Goal: Task Accomplishment & Management: Use online tool/utility

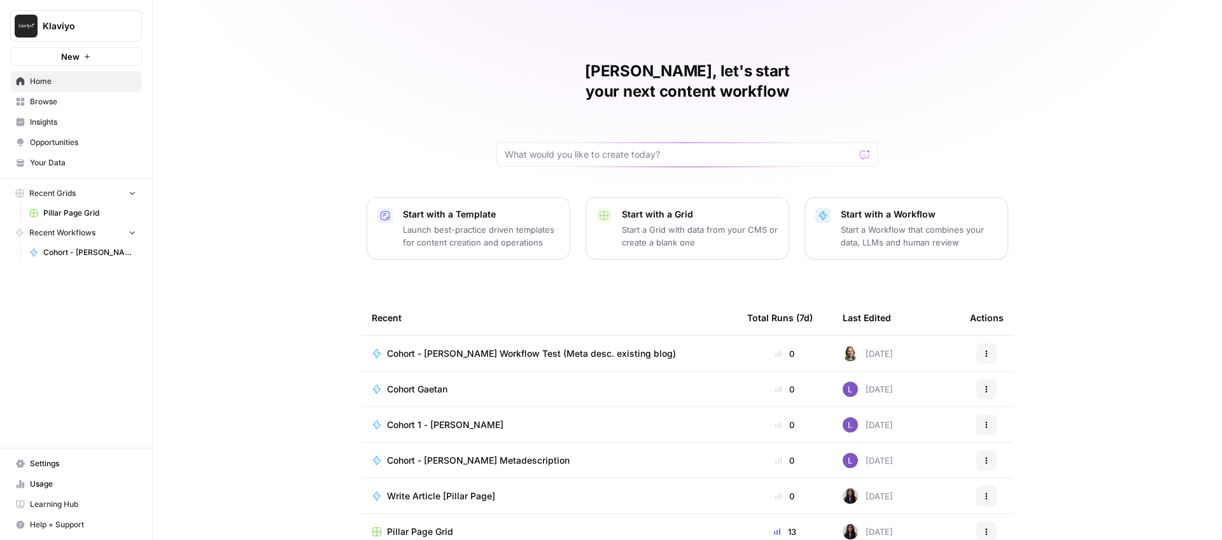
click at [459, 347] on span "Cohort - [PERSON_NAME] Workflow Test (Meta desc. existing blog)" at bounding box center [531, 353] width 289 height 13
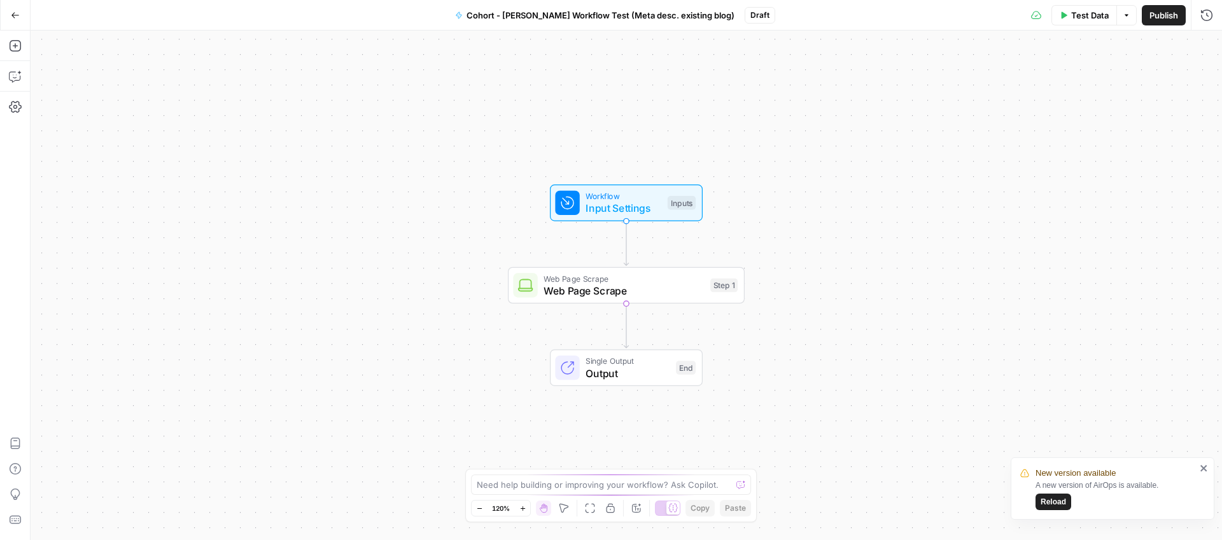
click at [613, 204] on span "Input Settings" at bounding box center [623, 207] width 76 height 15
click at [582, 291] on span "Web Page Scrape" at bounding box center [623, 290] width 160 height 15
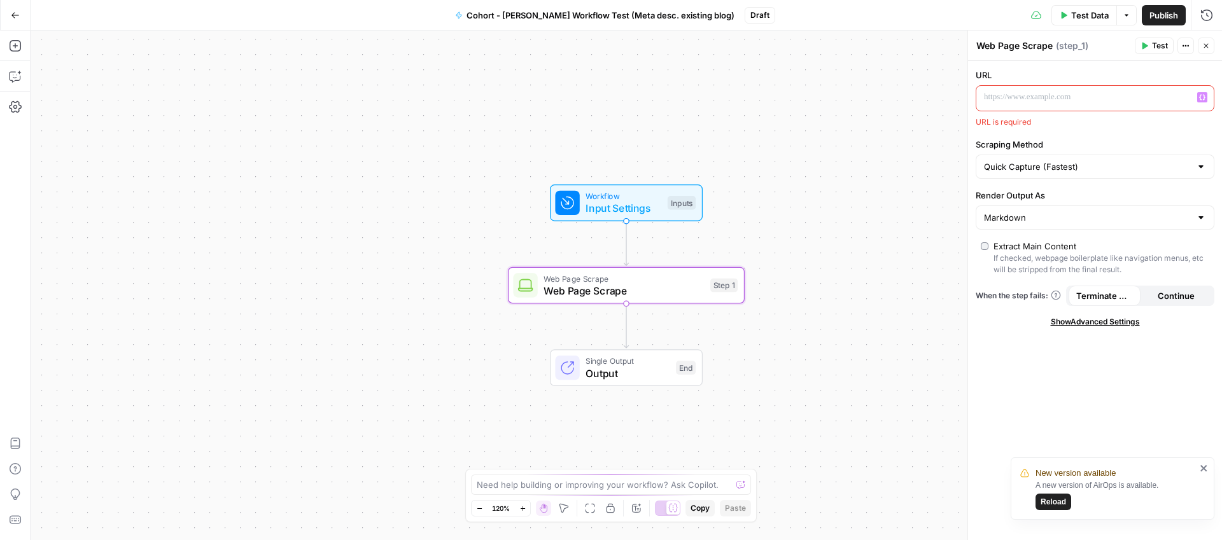
click at [1025, 95] on p at bounding box center [1085, 97] width 202 height 13
click at [1004, 101] on p at bounding box center [1085, 97] width 202 height 13
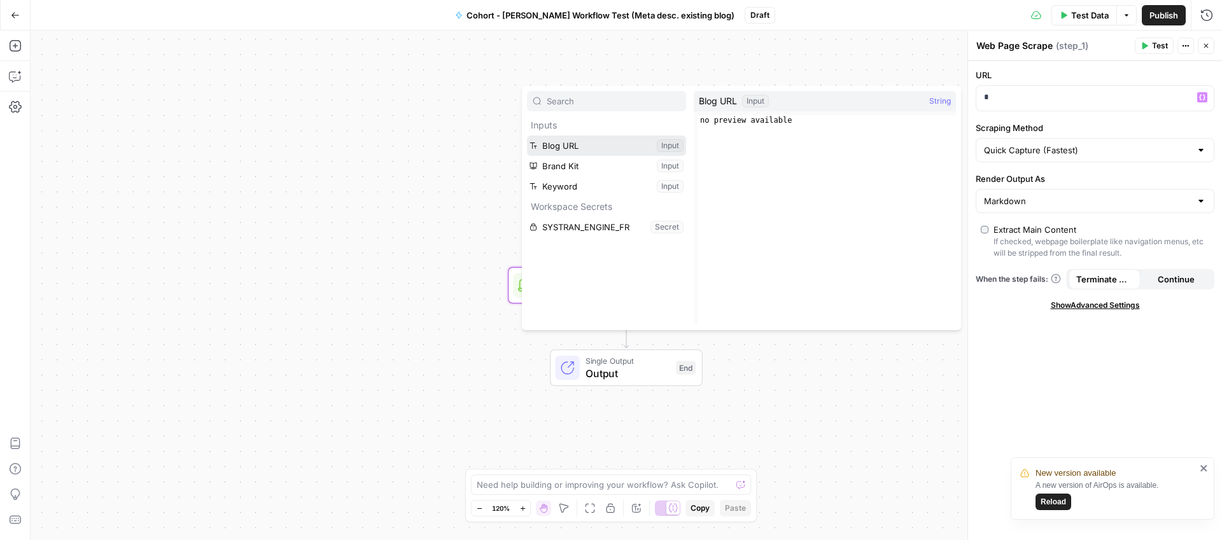
click at [572, 142] on button "Select variable Blog URL" at bounding box center [606, 146] width 159 height 20
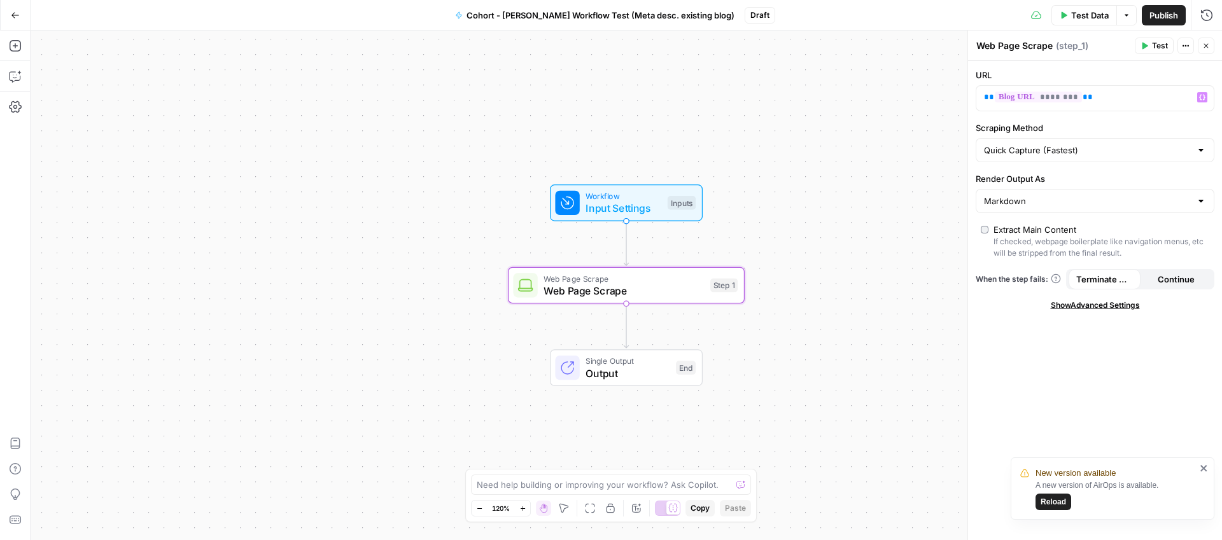
click at [1161, 14] on span "Publish" at bounding box center [1163, 15] width 29 height 13
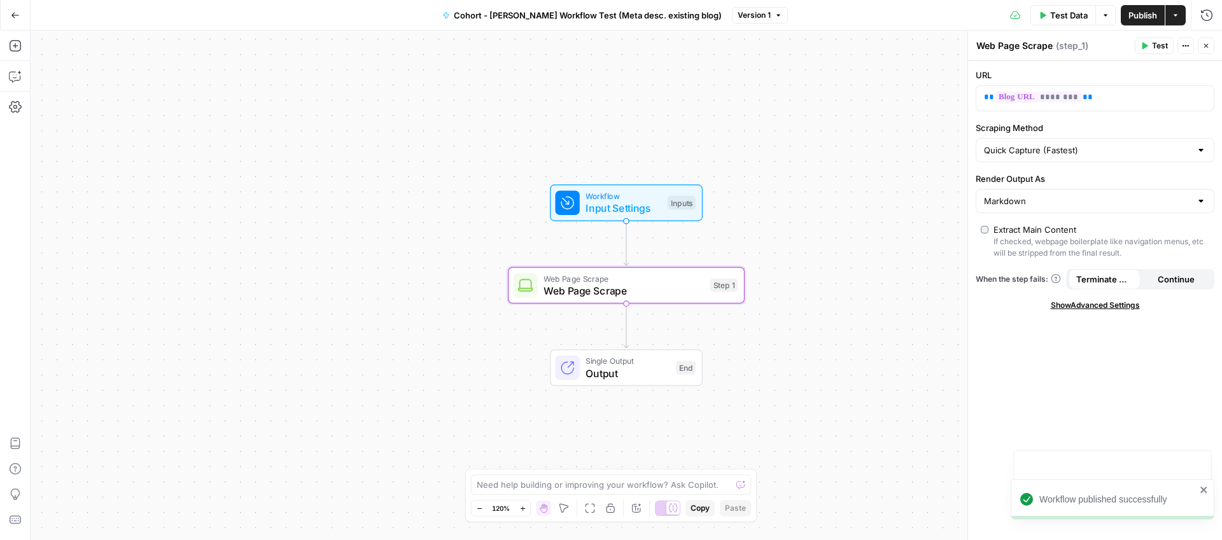
click at [824, 70] on div "Workflow Input Settings Inputs Web Page Scrape Web Page Scrape Step 1 Single Ou…" at bounding box center [626, 286] width 1191 height 510
click at [1156, 45] on span "Test" at bounding box center [1160, 45] width 16 height 11
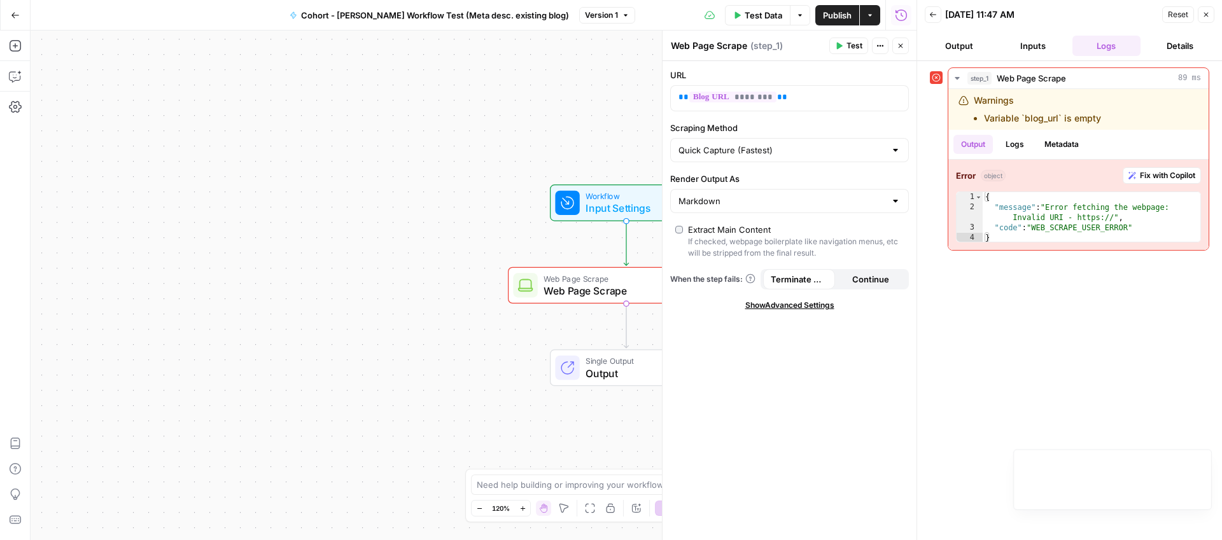
click at [1014, 48] on button "Inputs" at bounding box center [1033, 46] width 69 height 20
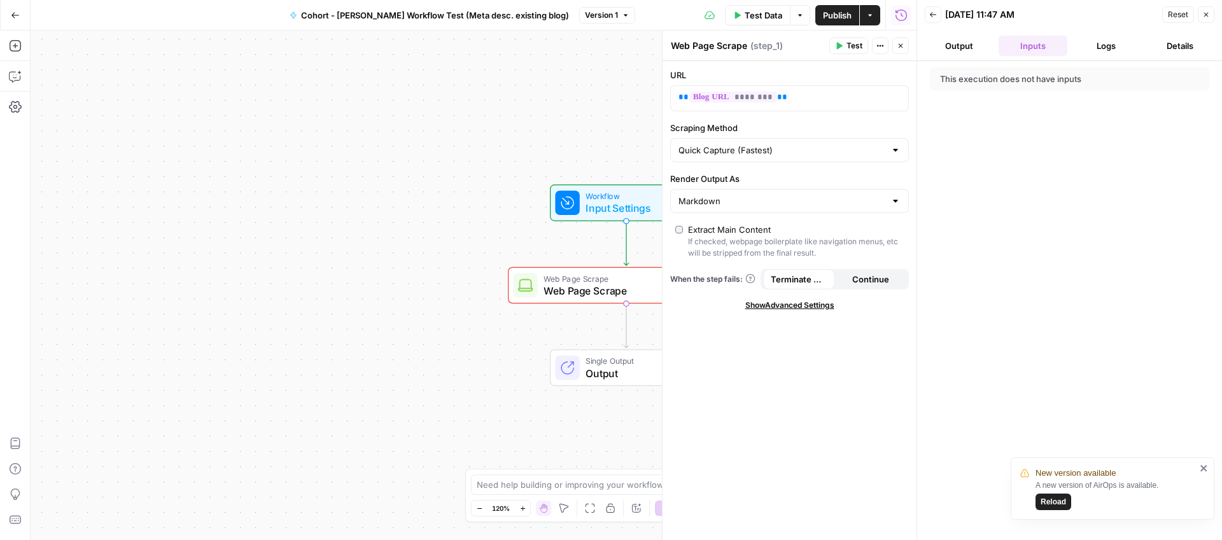
click at [964, 41] on button "Output" at bounding box center [959, 46] width 69 height 20
click at [1113, 44] on button "Logs" at bounding box center [1106, 46] width 69 height 20
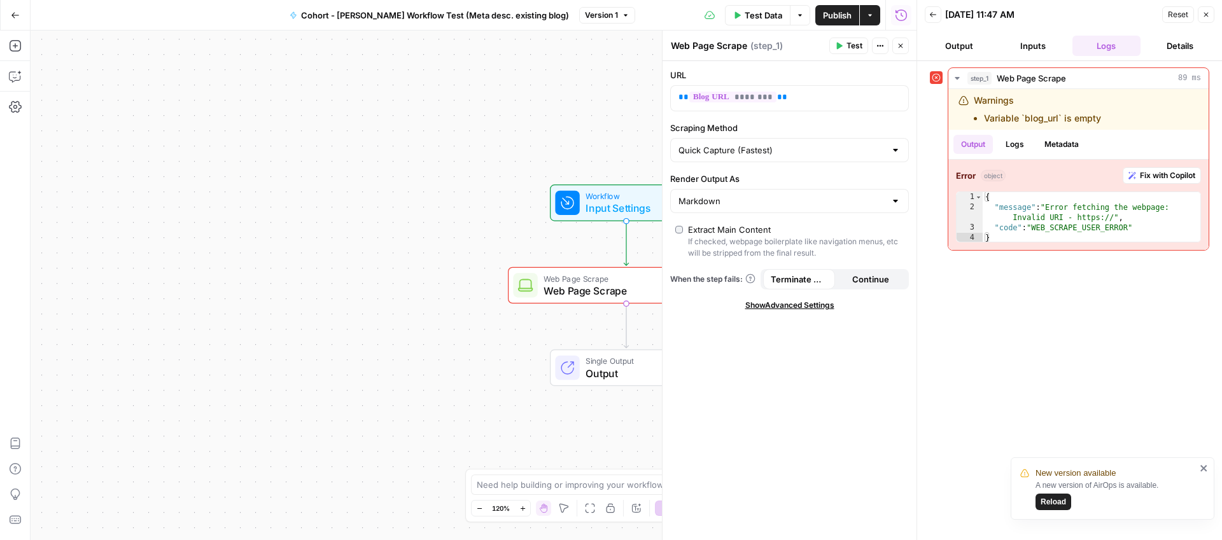
click at [1195, 40] on button "Details" at bounding box center [1180, 46] width 69 height 20
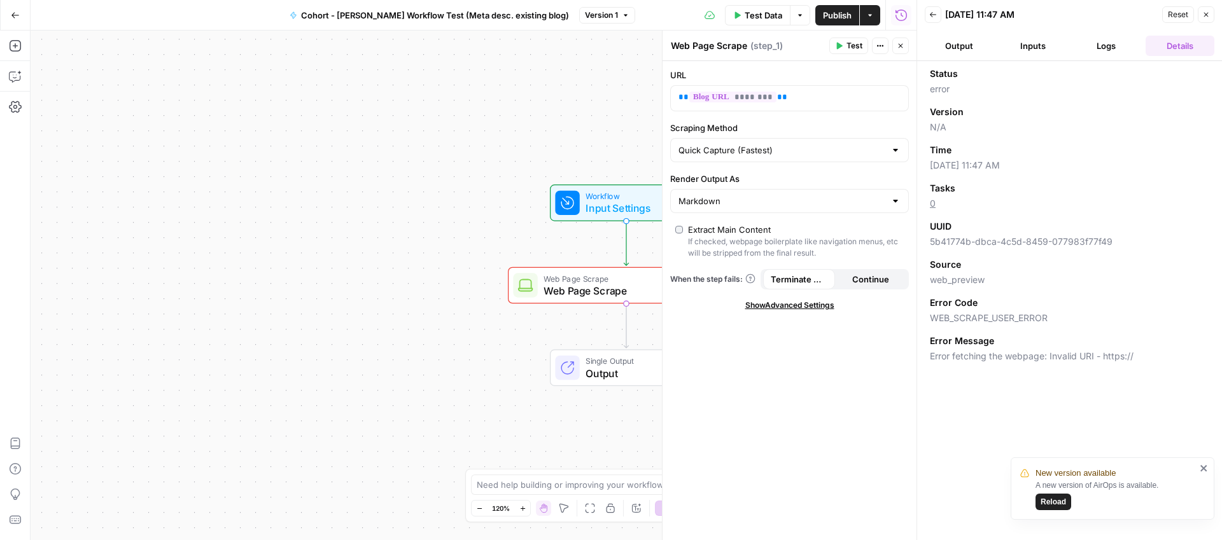
click at [1034, 46] on button "Inputs" at bounding box center [1033, 46] width 69 height 20
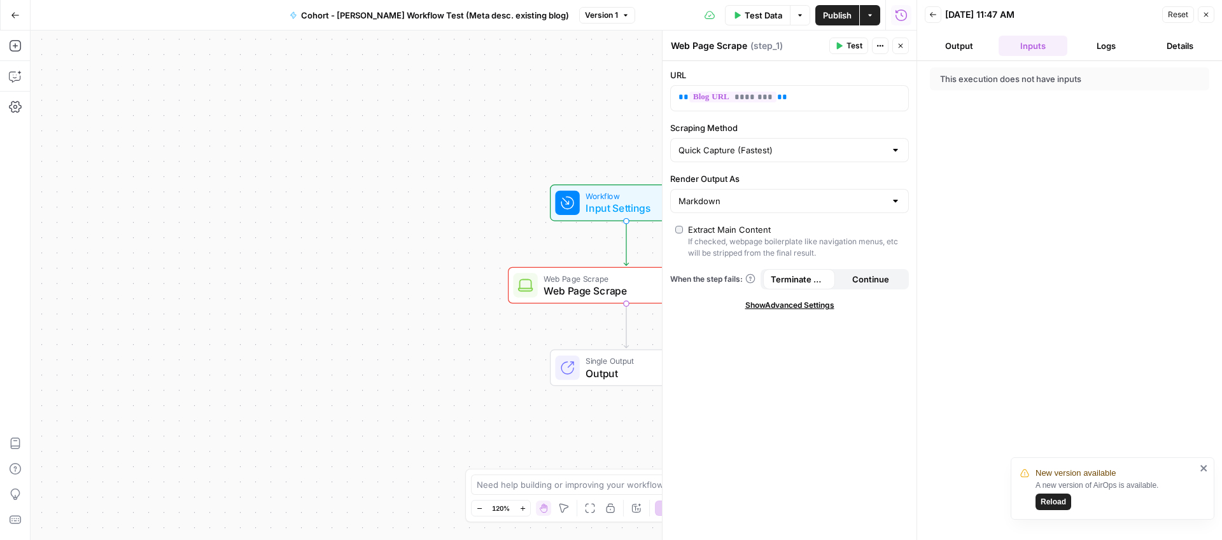
click at [1057, 76] on div "This execution does not have inputs" at bounding box center [1040, 79] width 200 height 13
click at [1204, 11] on icon "button" at bounding box center [1206, 15] width 8 height 8
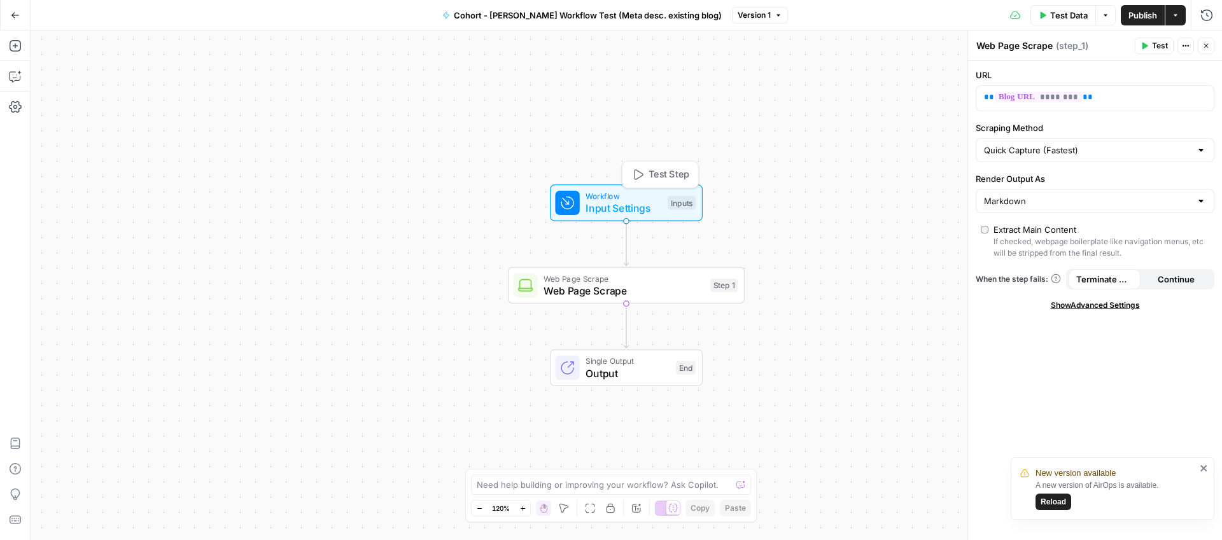
click at [598, 200] on span "Input Settings" at bounding box center [623, 207] width 76 height 15
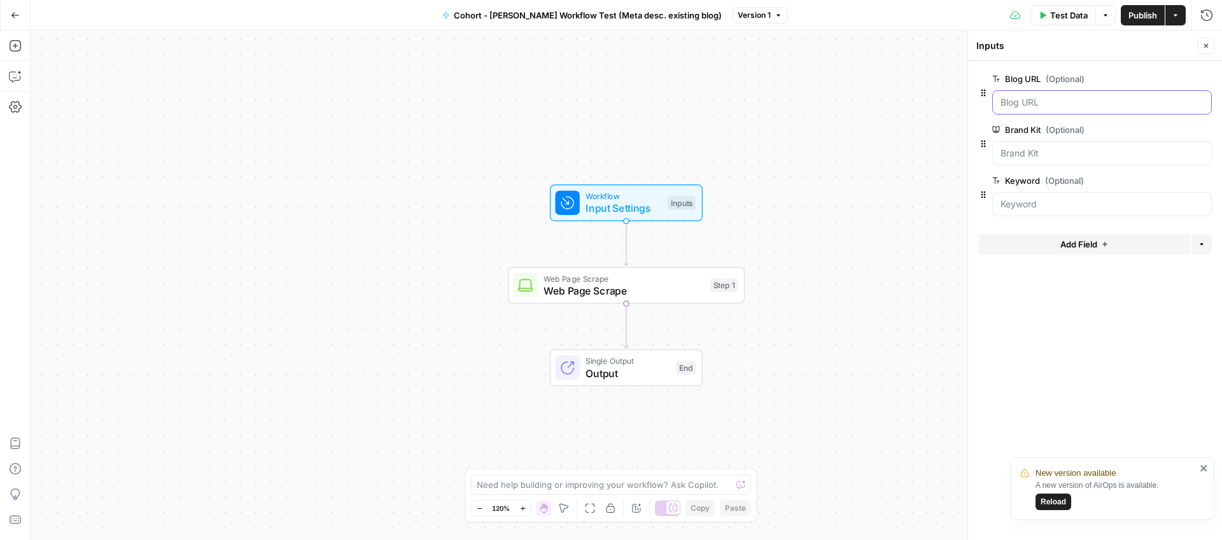
click at [1058, 103] on URL "Blog URL (Optional)" at bounding box center [1101, 102] width 203 height 13
click at [1158, 74] on span "edit field" at bounding box center [1164, 79] width 28 height 10
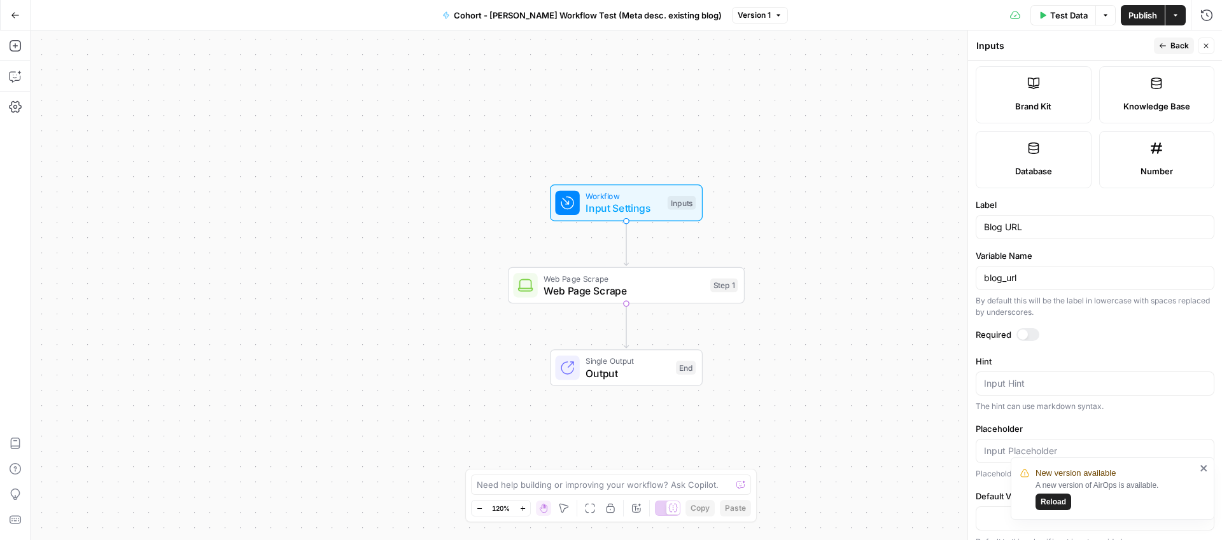
scroll to position [283, 0]
click at [1025, 333] on div at bounding box center [1023, 331] width 10 height 10
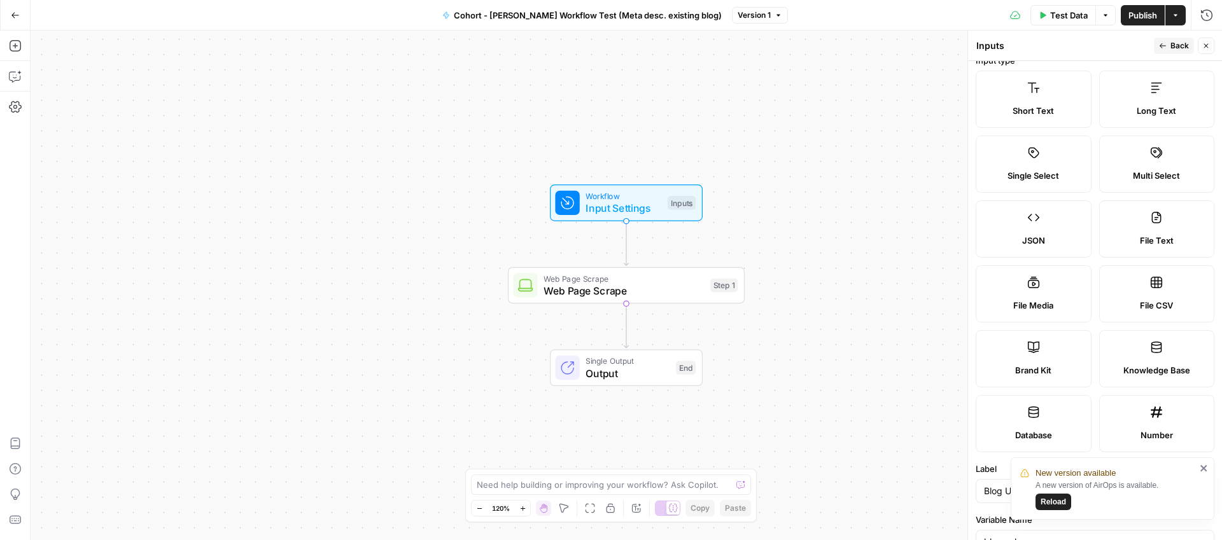
scroll to position [0, 0]
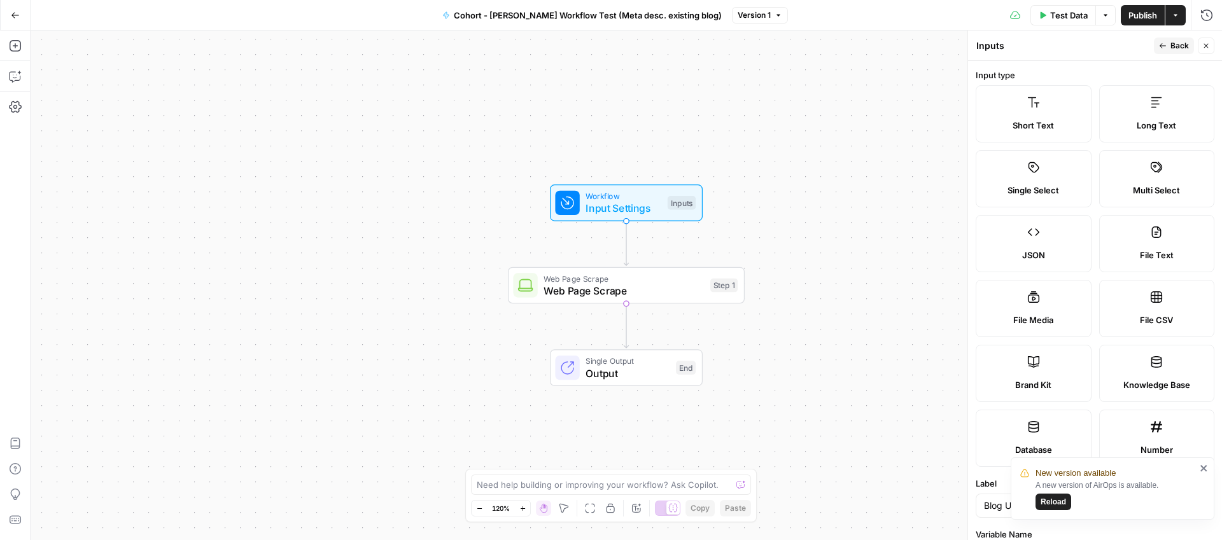
click at [1173, 42] on span "Back" at bounding box center [1179, 45] width 18 height 11
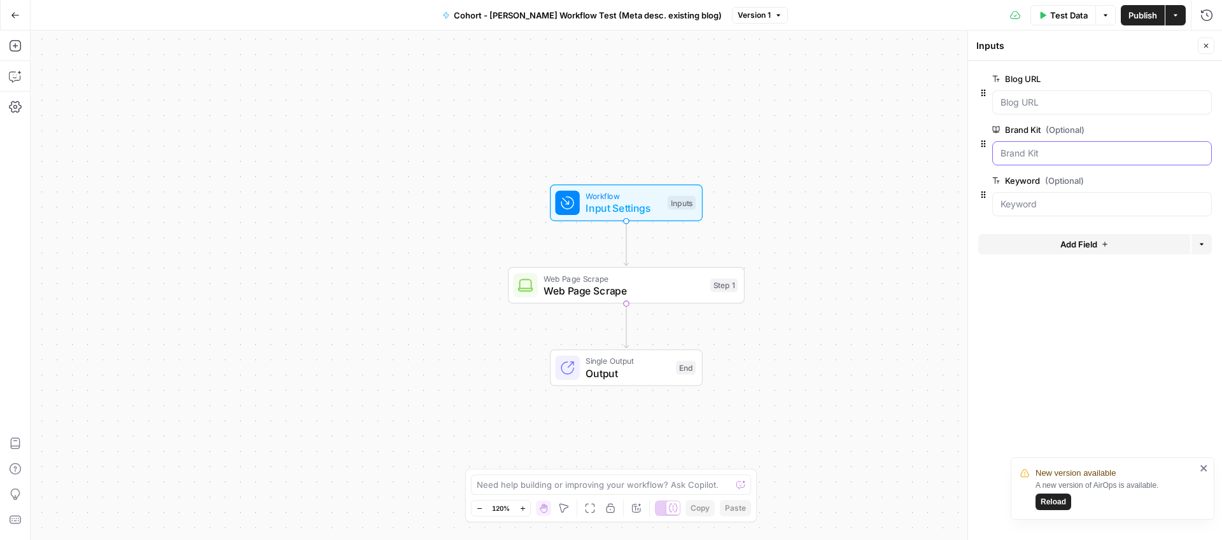
click at [1020, 153] on Kit "Brand Kit (Optional)" at bounding box center [1101, 153] width 203 height 13
click at [1085, 128] on label "Brand Kit (Optional)" at bounding box center [1066, 129] width 148 height 13
click at [1085, 147] on Kit "Brand Kit (Optional)" at bounding box center [1101, 153] width 203 height 13
click at [1165, 130] on span "edit field" at bounding box center [1164, 130] width 28 height 10
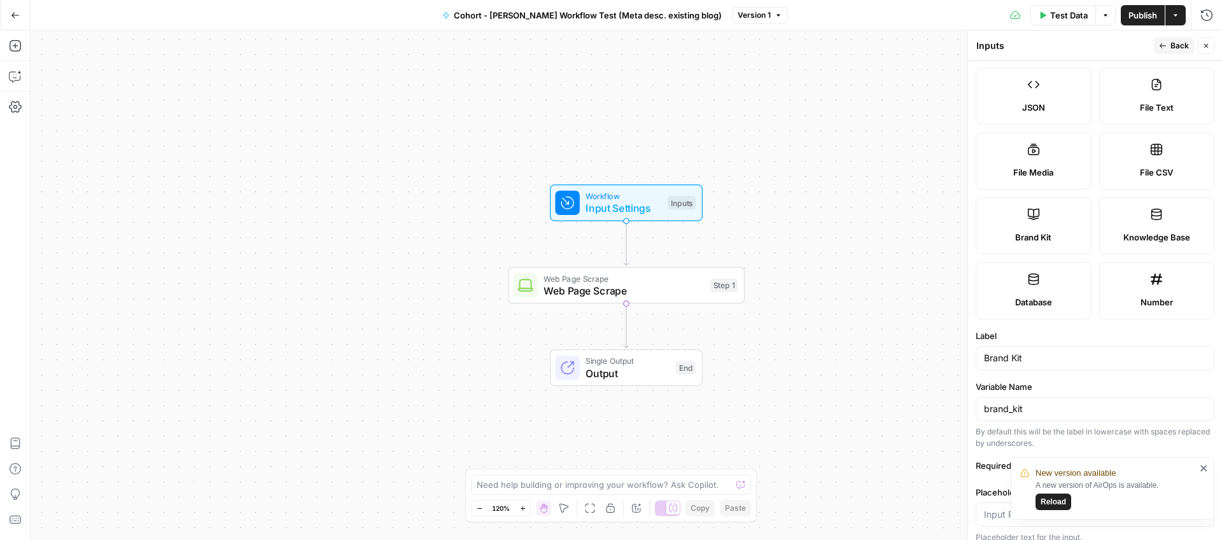
scroll to position [158, 0]
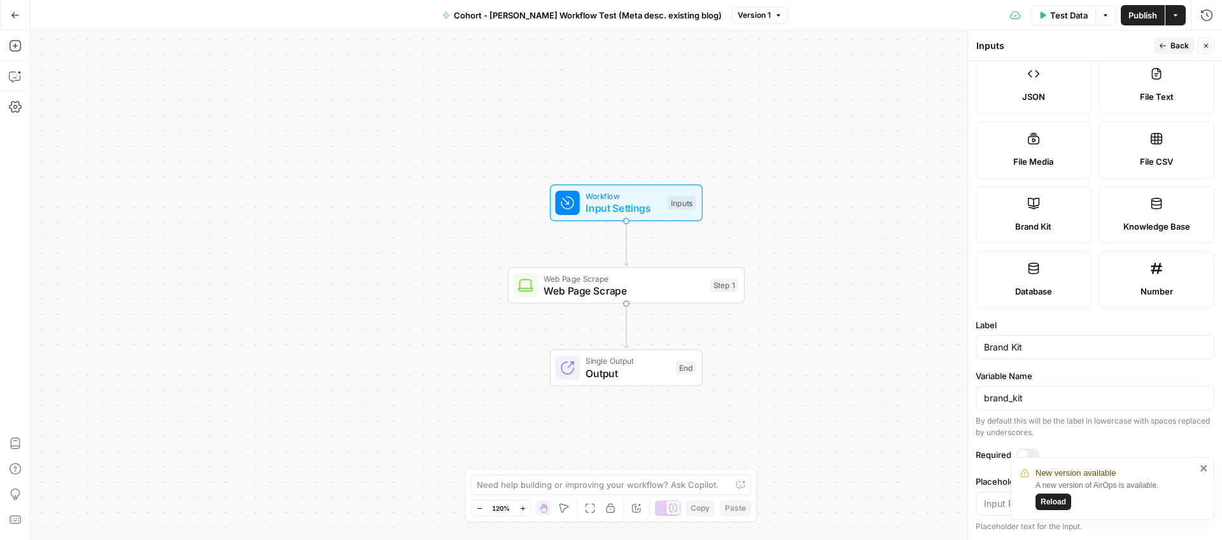
click at [1022, 451] on div at bounding box center [1023, 455] width 10 height 10
click at [1200, 466] on icon "close" at bounding box center [1203, 468] width 6 height 6
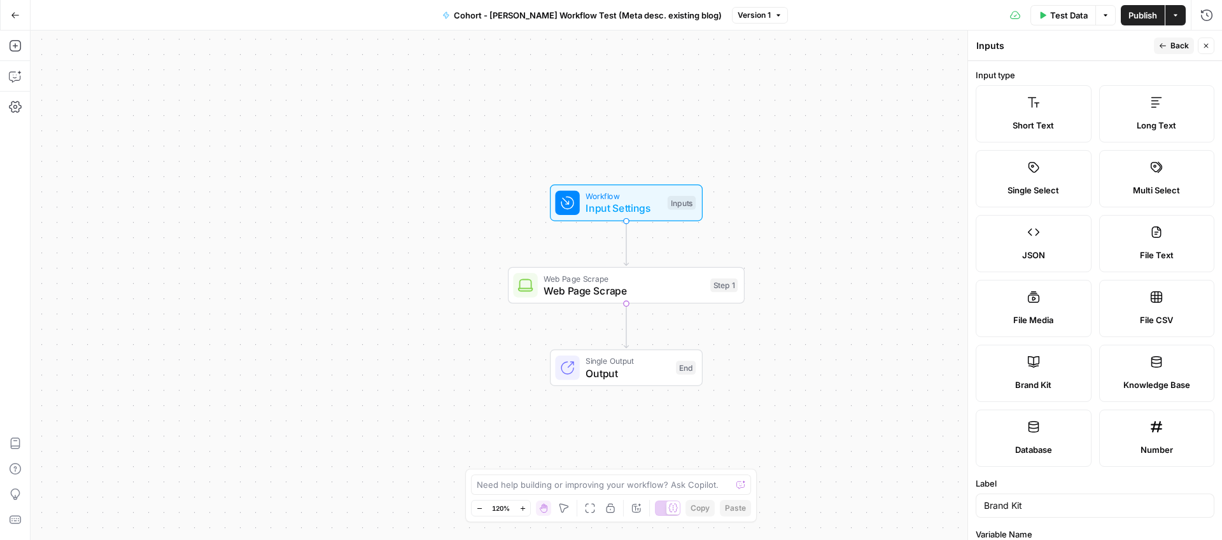
click at [1164, 46] on icon "button" at bounding box center [1163, 45] width 6 height 5
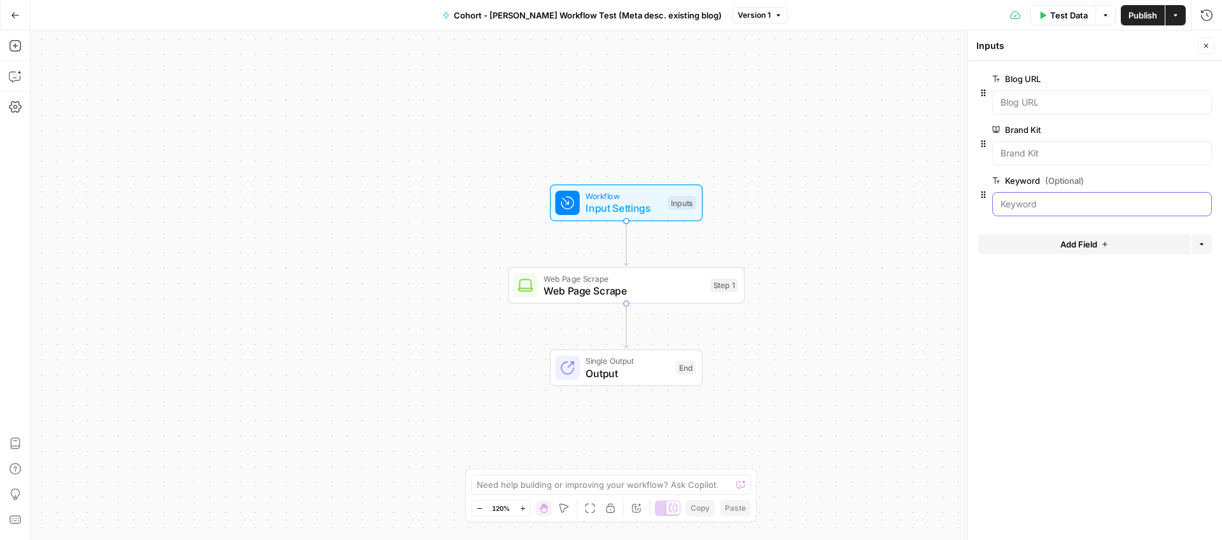
click at [1035, 203] on input "Keyword (Optional)" at bounding box center [1101, 204] width 203 height 13
click at [1050, 18] on span "Test Data" at bounding box center [1069, 15] width 38 height 13
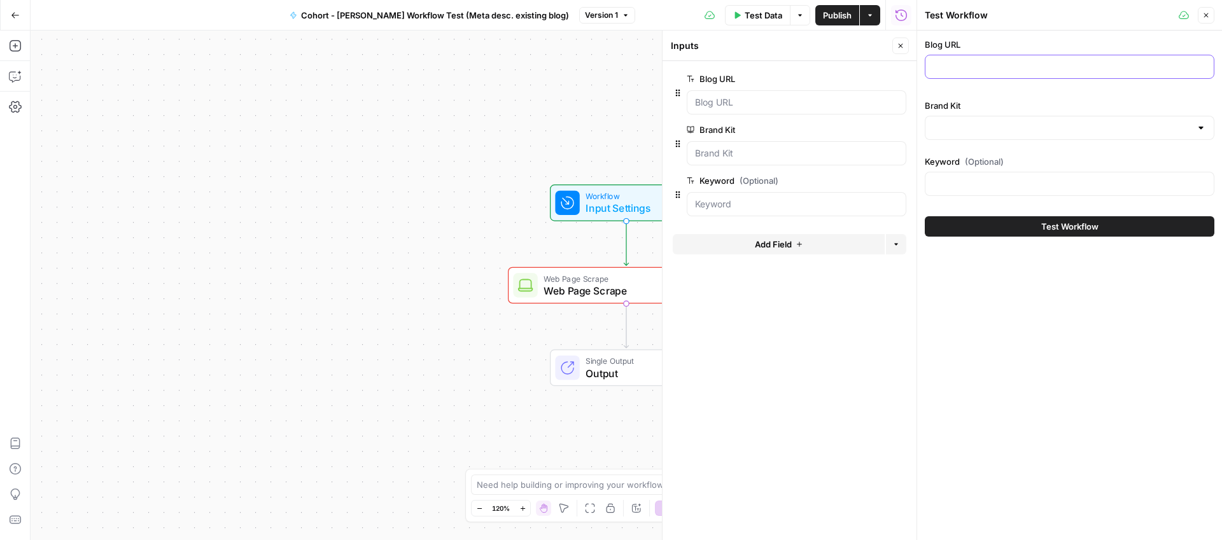
click at [983, 66] on input "Blog URL" at bounding box center [1069, 66] width 273 height 13
click at [943, 58] on div at bounding box center [1070, 67] width 290 height 24
paste input "https://www.klaviyo.com/blog/first-3-months-using-klaviyo-marketing-analytics"
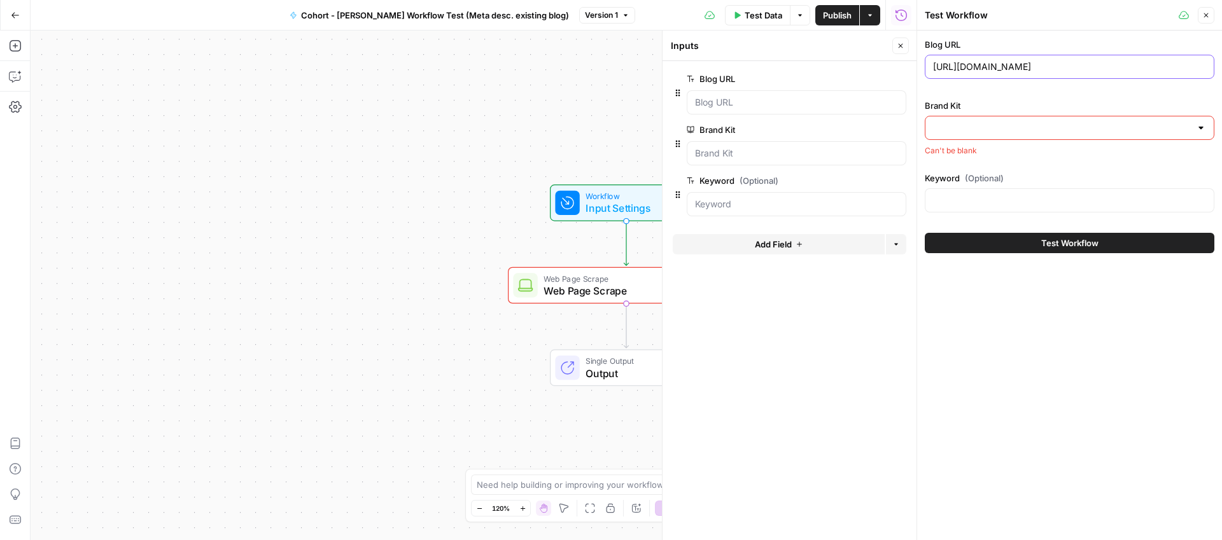
type input "https://www.klaviyo.com/blog/first-3-months-using-klaviyo-marketing-analytics"
click at [958, 129] on input "Brand Kit" at bounding box center [1062, 128] width 258 height 13
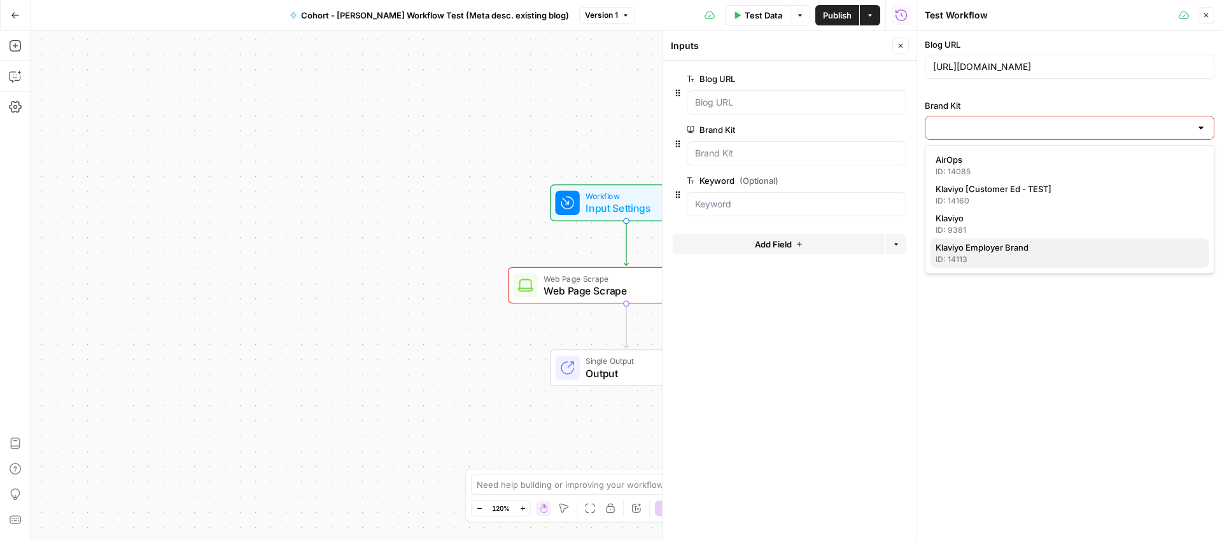
click at [1037, 253] on span "Klaviyo Employer Brand" at bounding box center [1067, 247] width 263 height 13
type input "Klaviyo Employer Brand"
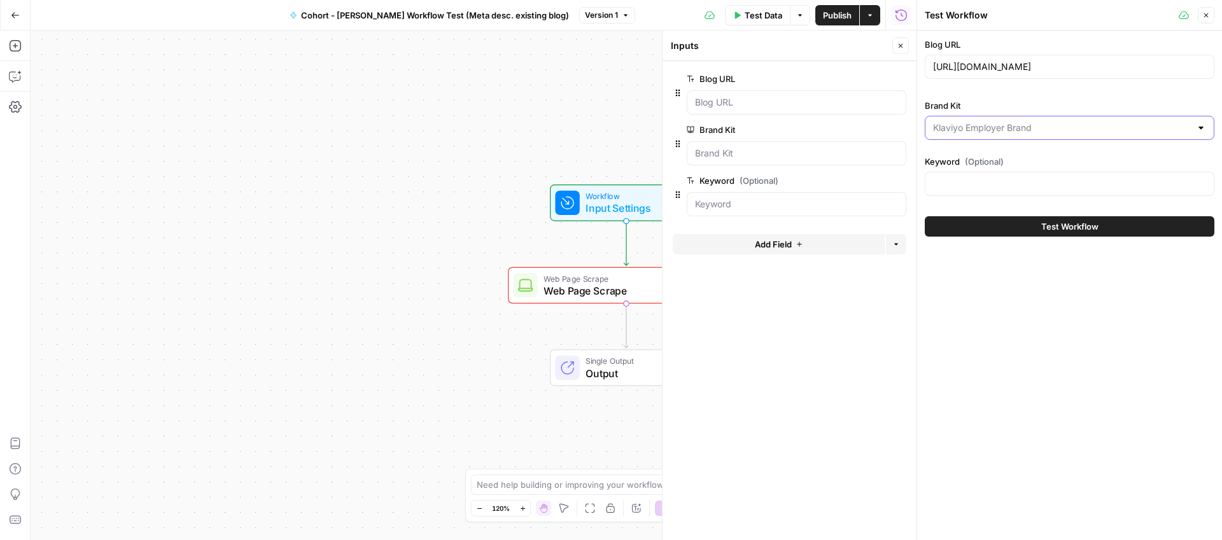
click at [1016, 130] on input "Brand Kit" at bounding box center [1062, 128] width 258 height 13
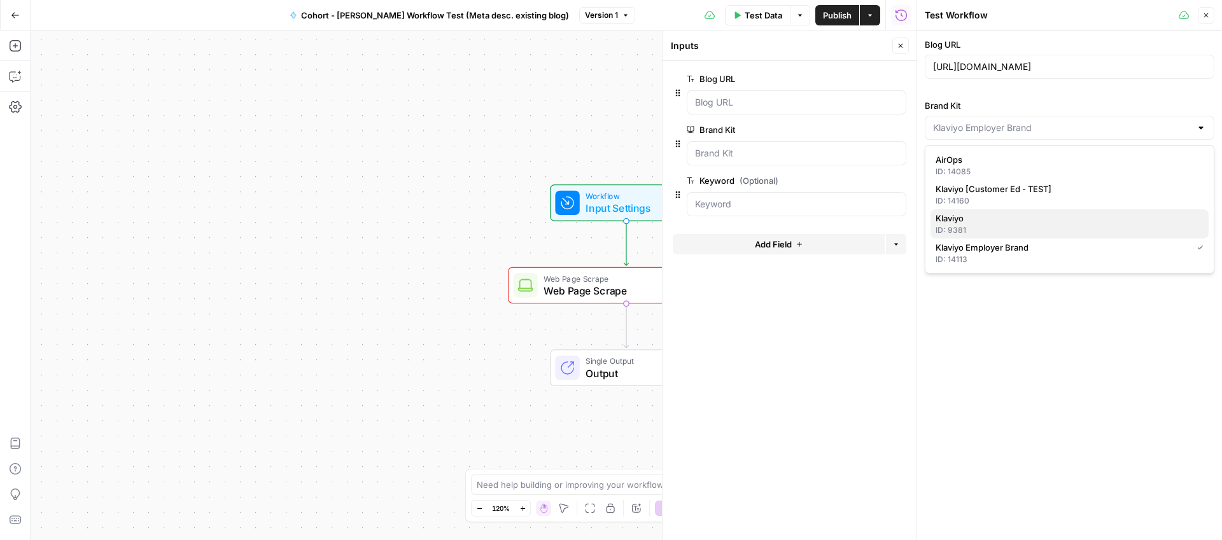
click at [981, 227] on div "ID: 9381" at bounding box center [1070, 230] width 268 height 11
type input "Klaviyo"
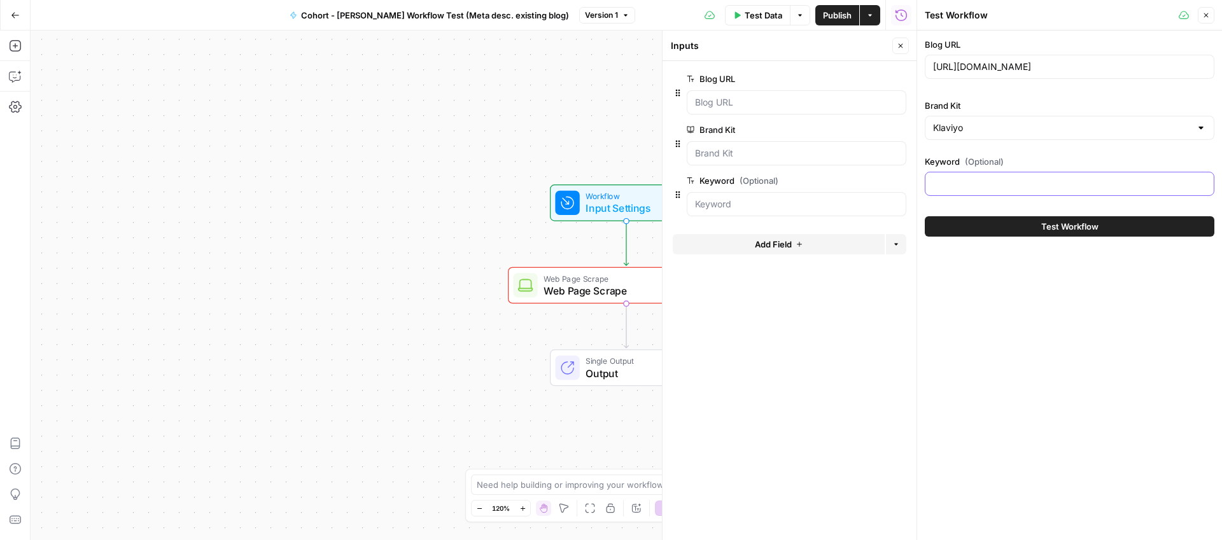
click at [988, 184] on input "Keyword (Optional)" at bounding box center [1069, 184] width 273 height 13
click at [930, 186] on div "marketing analytics" at bounding box center [1070, 184] width 290 height 24
click at [934, 185] on input "marketing analytics" at bounding box center [1069, 184] width 273 height 13
type input "Klaviyo marketing analytics"
click at [1060, 227] on span "Test Workflow" at bounding box center [1069, 226] width 57 height 13
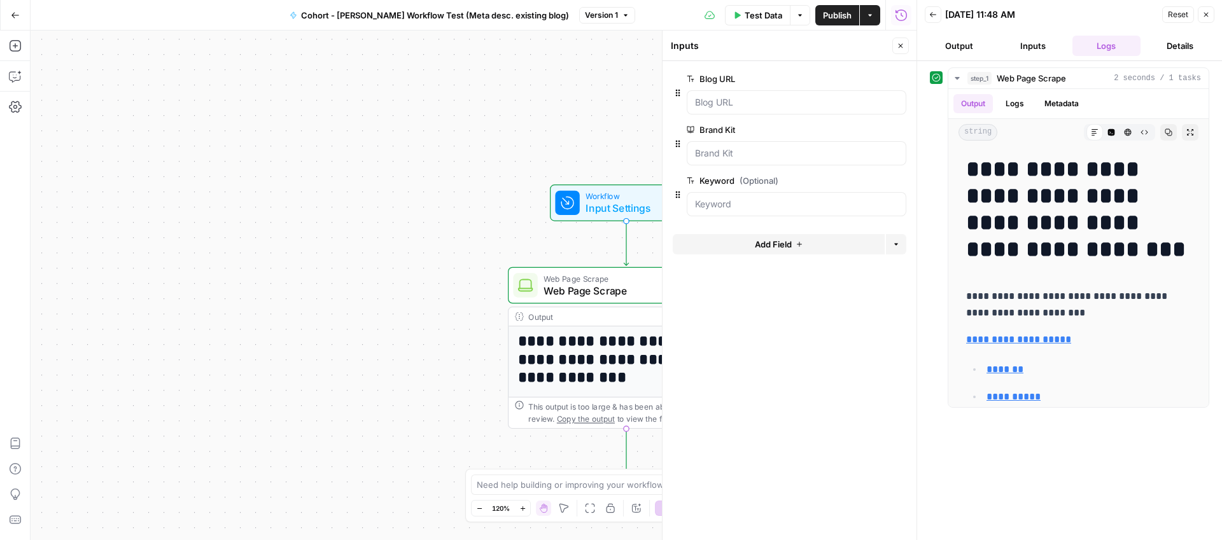
click at [1023, 45] on button "Inputs" at bounding box center [1033, 46] width 69 height 20
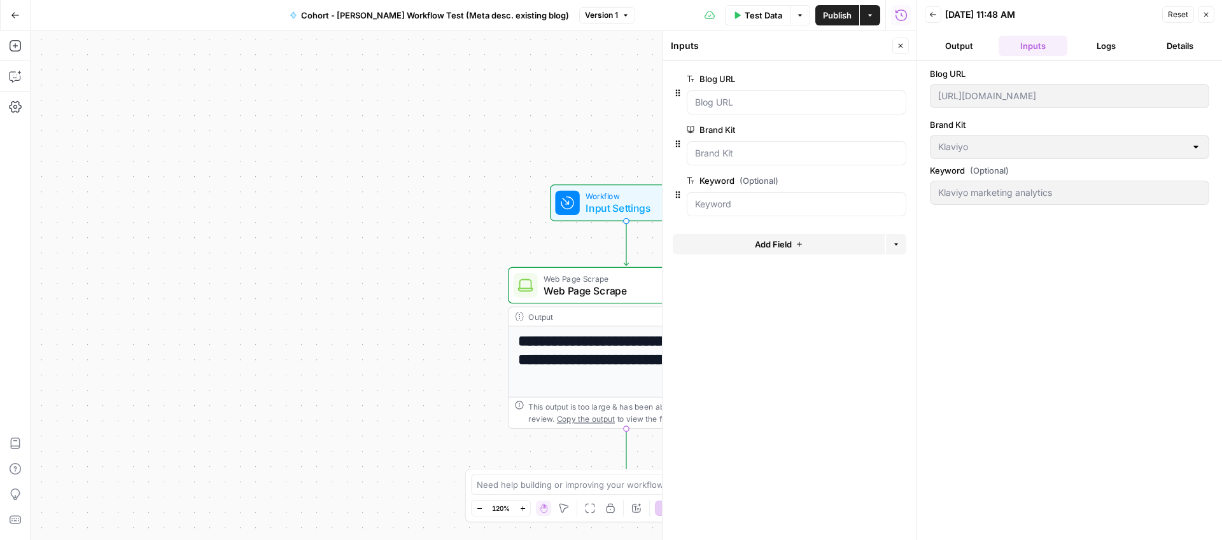
click at [1088, 46] on button "Logs" at bounding box center [1106, 46] width 69 height 20
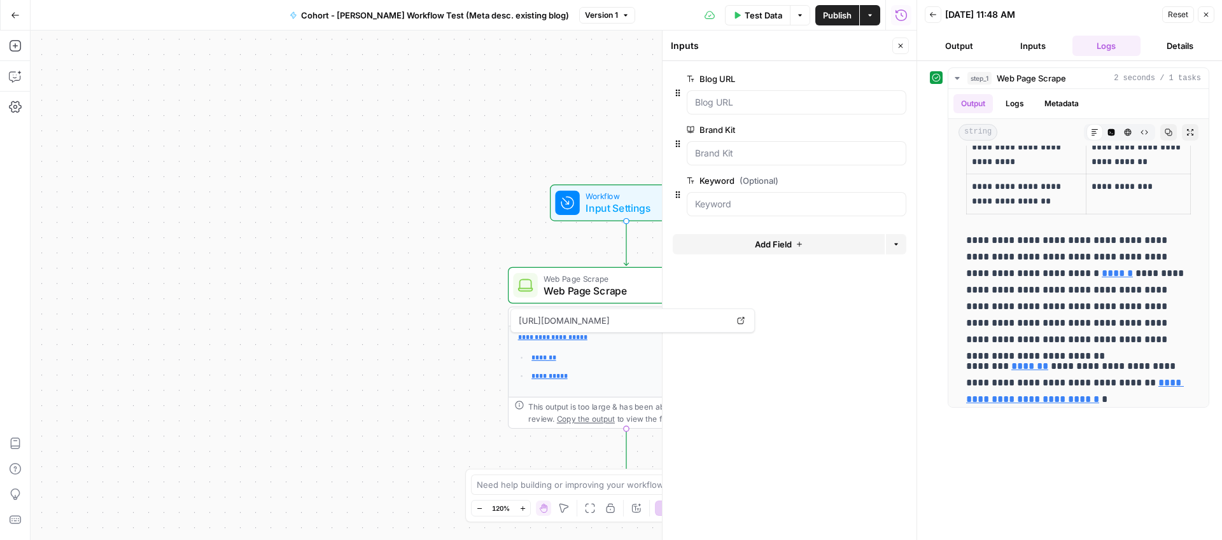
scroll to position [3315, 0]
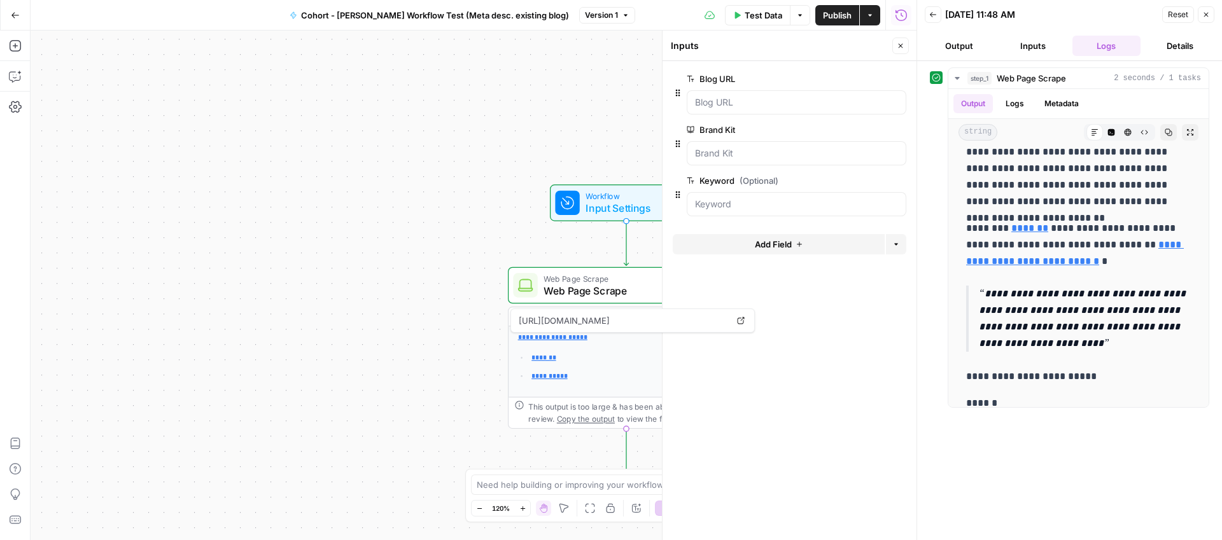
click at [1174, 44] on button "Details" at bounding box center [1180, 46] width 69 height 20
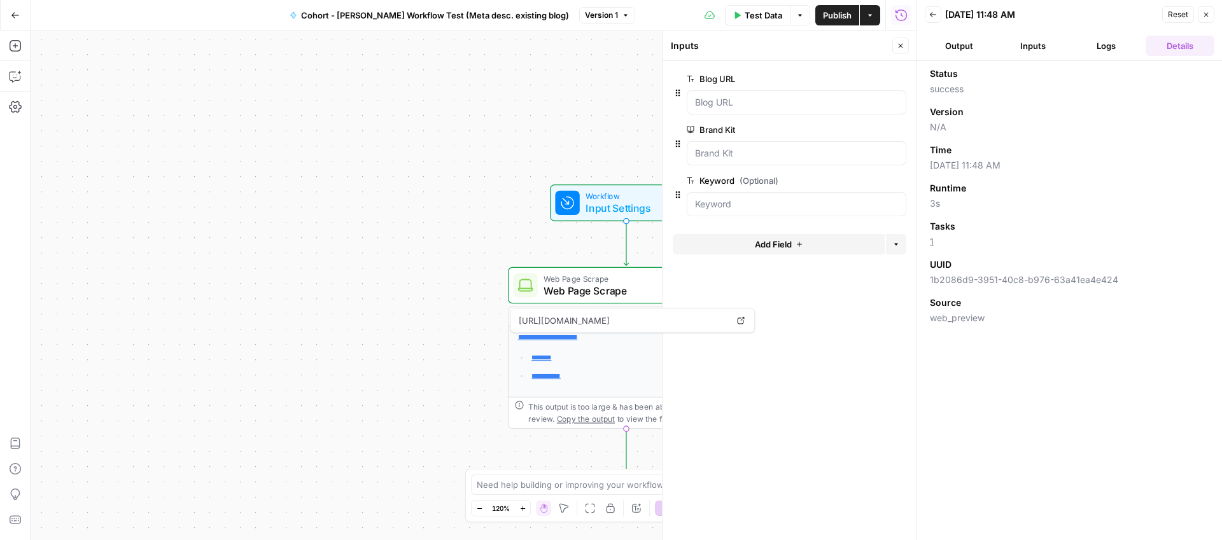
click at [1205, 13] on icon "button" at bounding box center [1206, 15] width 8 height 8
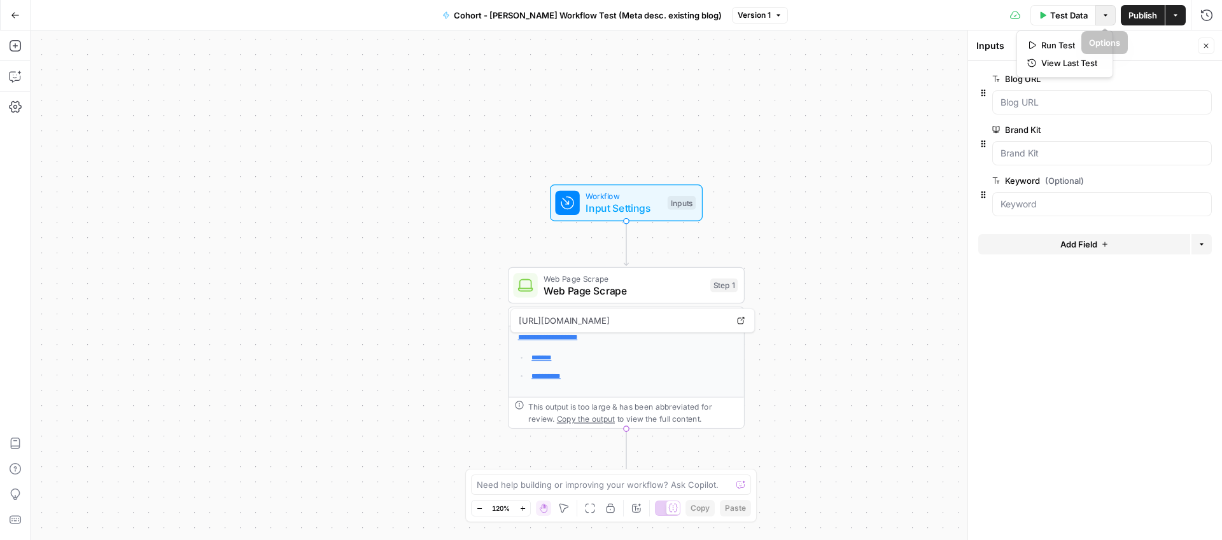
click at [1105, 14] on icon "button" at bounding box center [1106, 15] width 4 height 2
click at [1158, 77] on span "edit field" at bounding box center [1164, 79] width 28 height 10
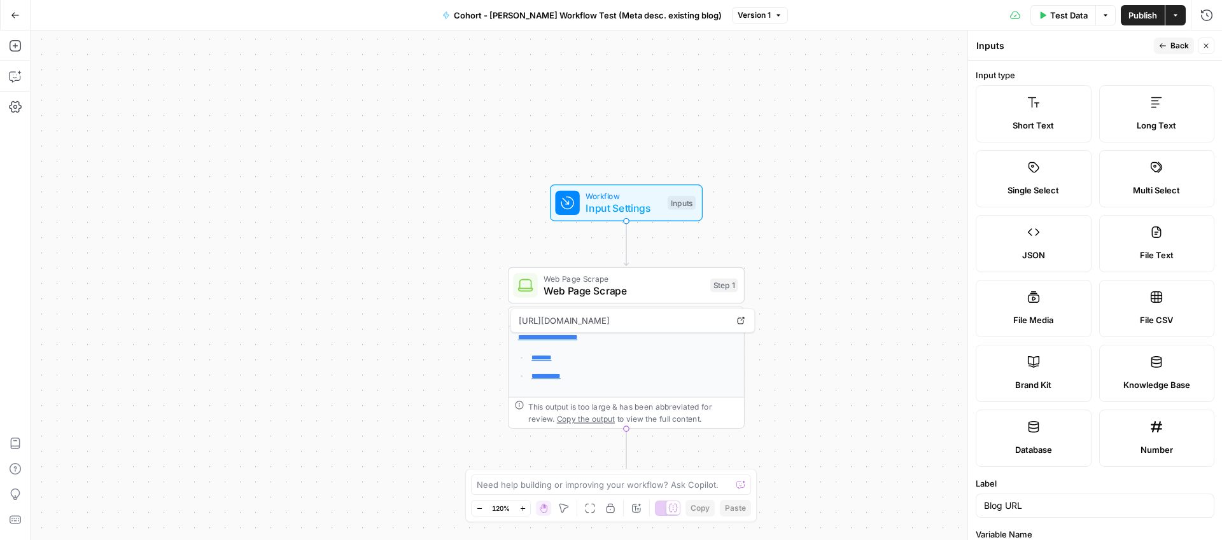
click at [1159, 42] on icon "button" at bounding box center [1163, 46] width 8 height 8
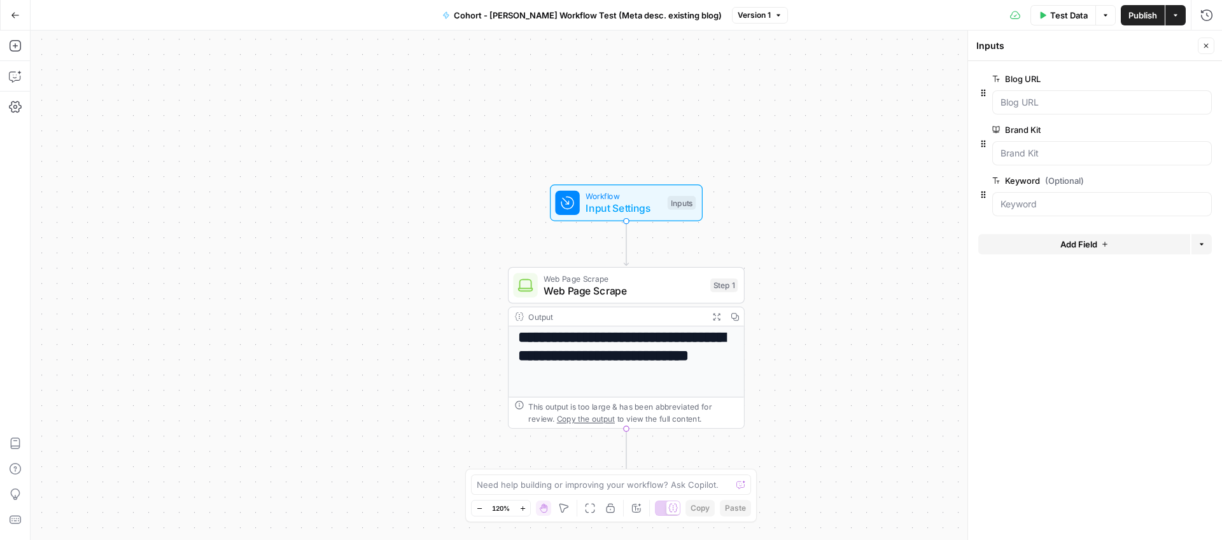
scroll to position [0, 0]
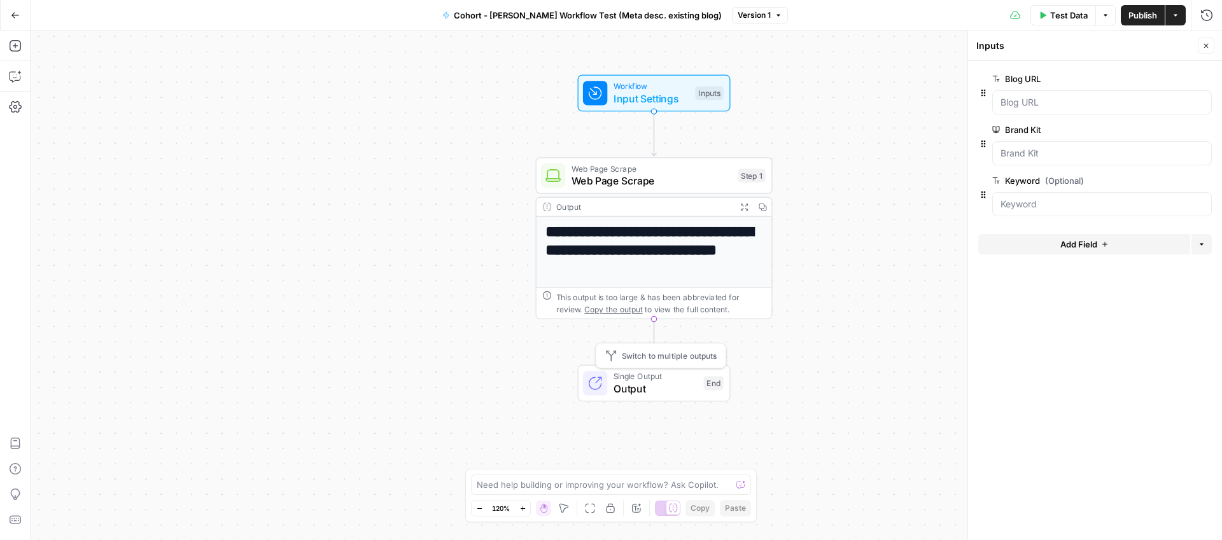
click at [633, 374] on span "Single Output" at bounding box center [655, 376] width 84 height 12
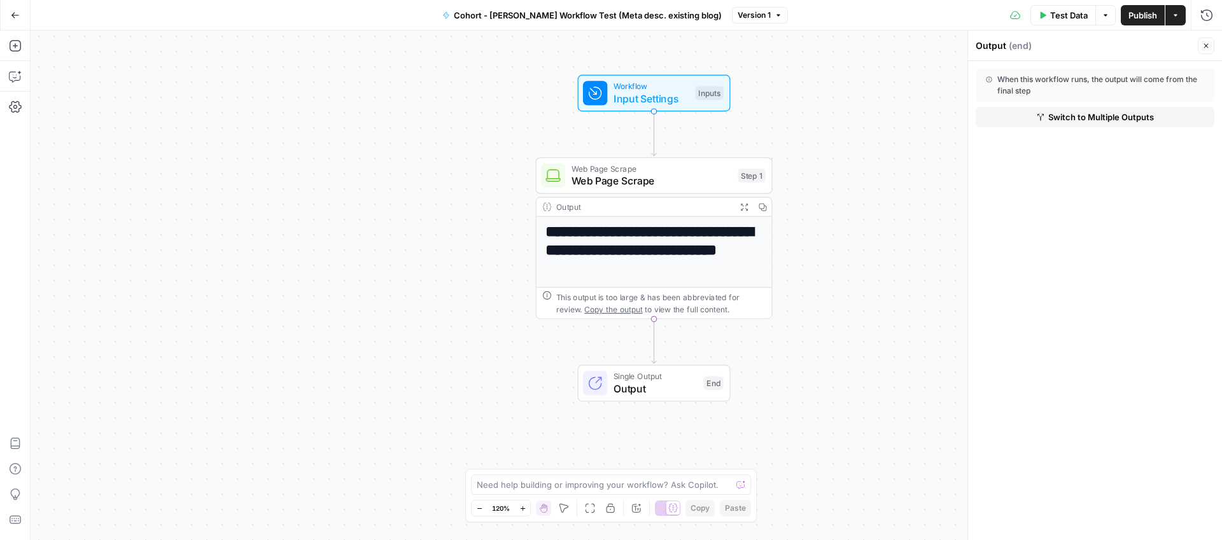
click at [1006, 83] on div "When this workflow runs, the output will come from the final step" at bounding box center [1095, 85] width 218 height 23
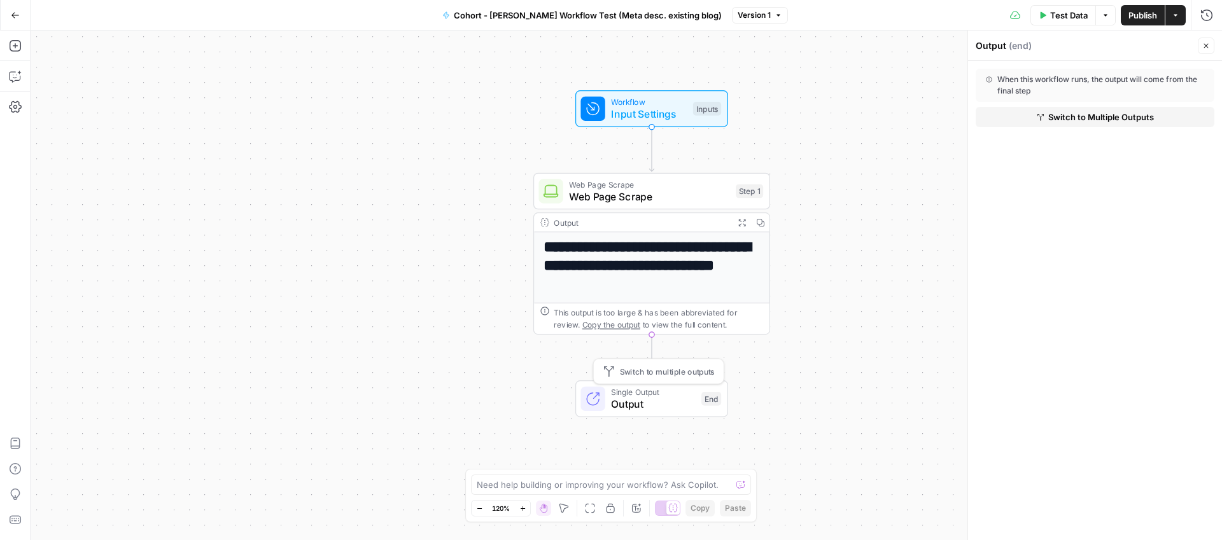
click at [631, 398] on span "Output" at bounding box center [653, 403] width 84 height 15
click at [652, 334] on div "**********" at bounding box center [651, 274] width 237 height 122
click at [690, 302] on div "**********" at bounding box center [651, 509] width 235 height 555
click at [1072, 221] on div "When this workflow runs, the output will come from the final step Switch to Mul…" at bounding box center [1095, 300] width 254 height 479
click at [1201, 46] on button "Close" at bounding box center [1206, 46] width 17 height 17
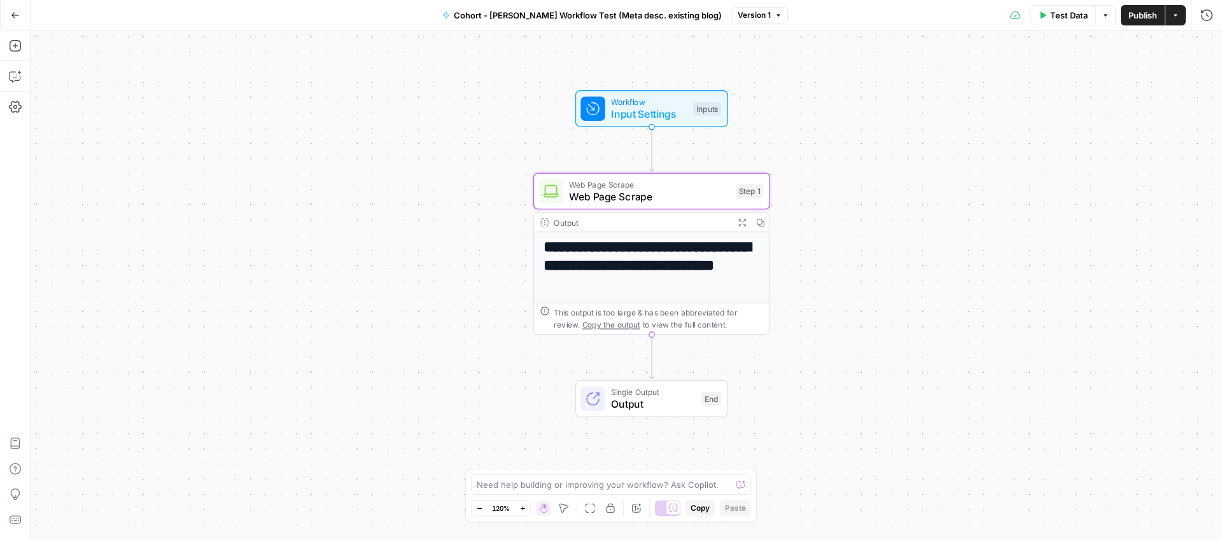
click at [646, 240] on h1 "**********" at bounding box center [651, 266] width 217 height 54
click at [657, 186] on span "Web Page Scrape" at bounding box center [649, 184] width 160 height 12
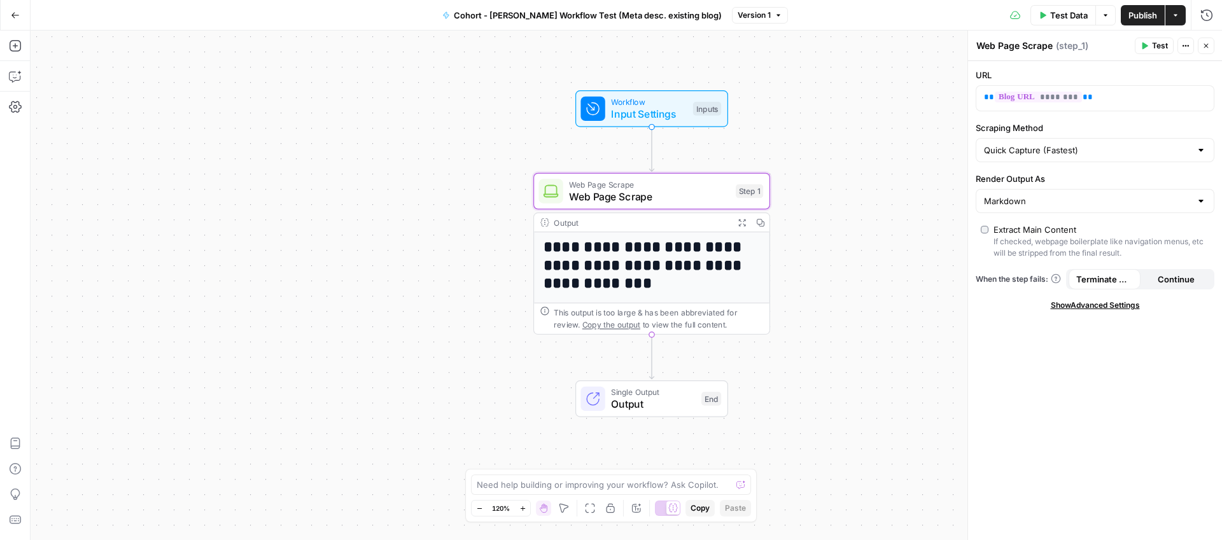
click at [599, 98] on div at bounding box center [592, 109] width 24 height 24
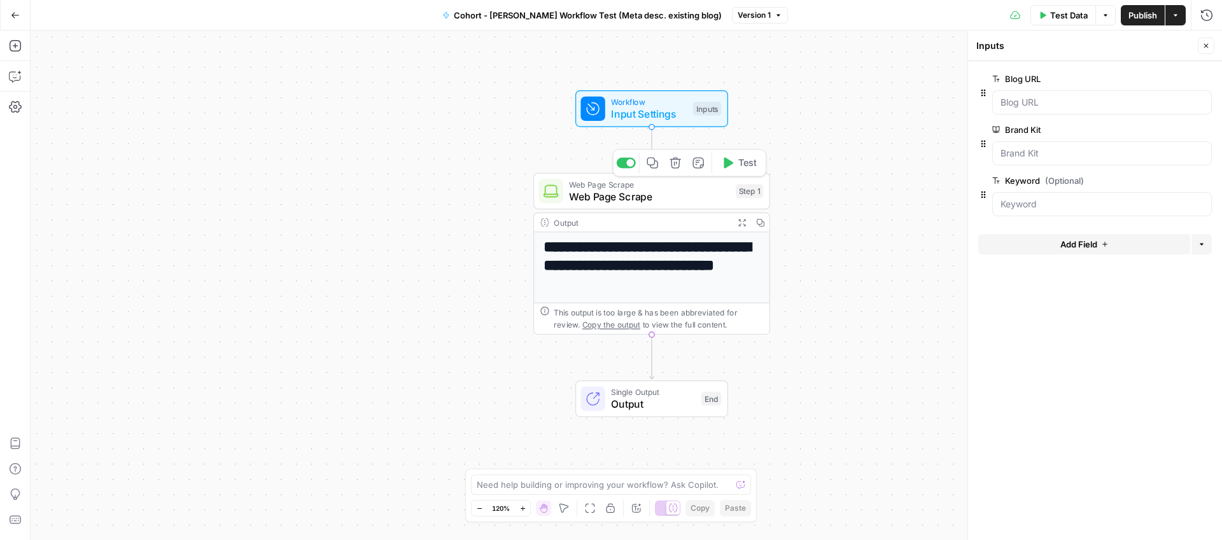
click at [618, 186] on span "Web Page Scrape" at bounding box center [649, 184] width 160 height 12
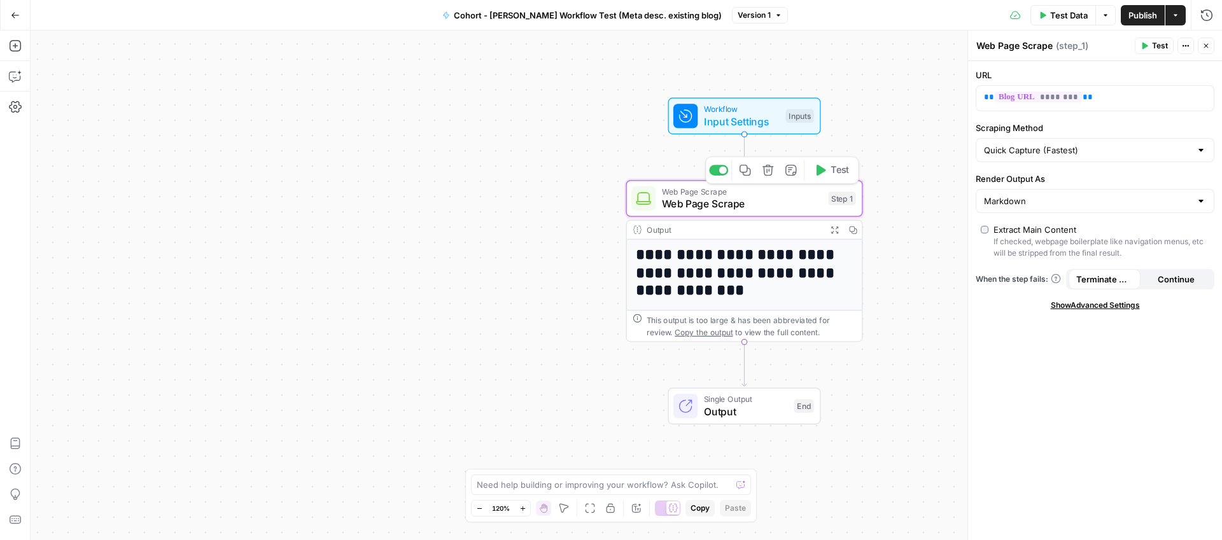
click at [750, 174] on icon "button" at bounding box center [745, 170] width 12 height 12
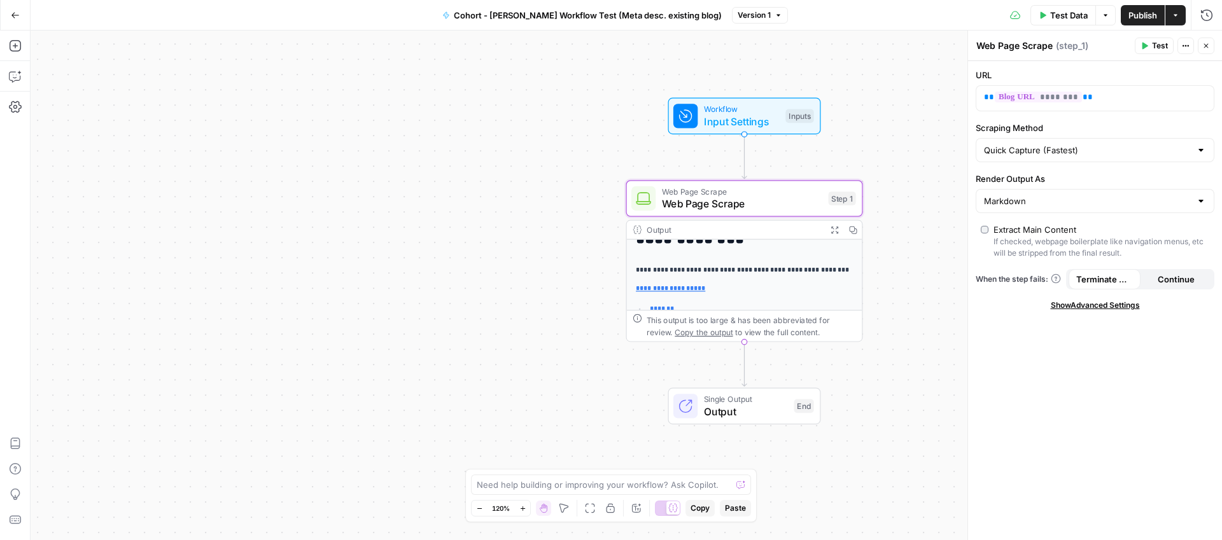
scroll to position [49, 0]
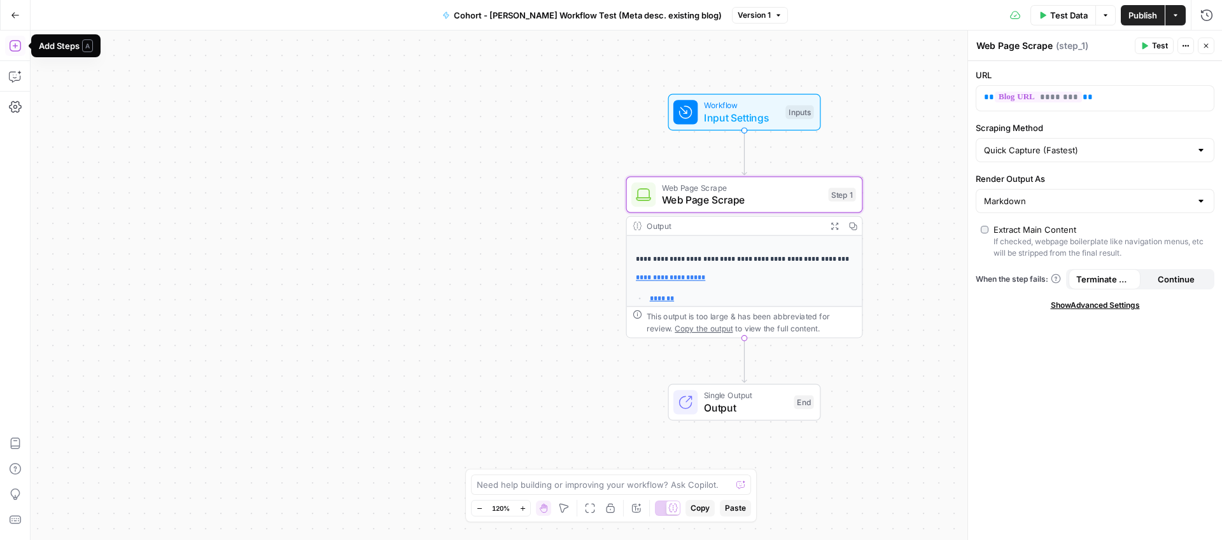
click at [14, 50] on icon "button" at bounding box center [15, 45] width 13 height 13
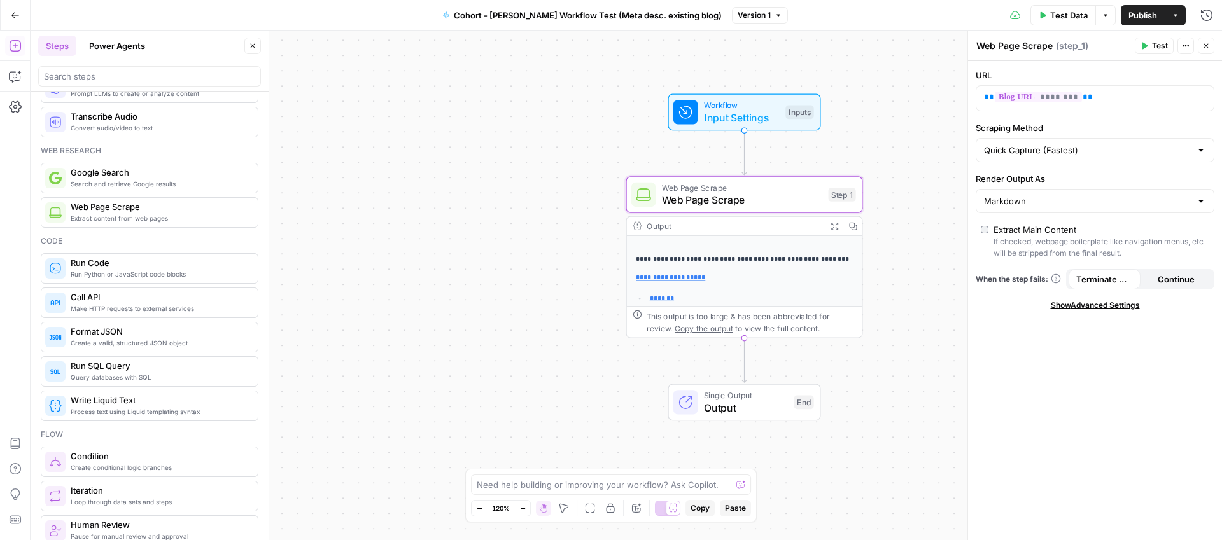
scroll to position [0, 0]
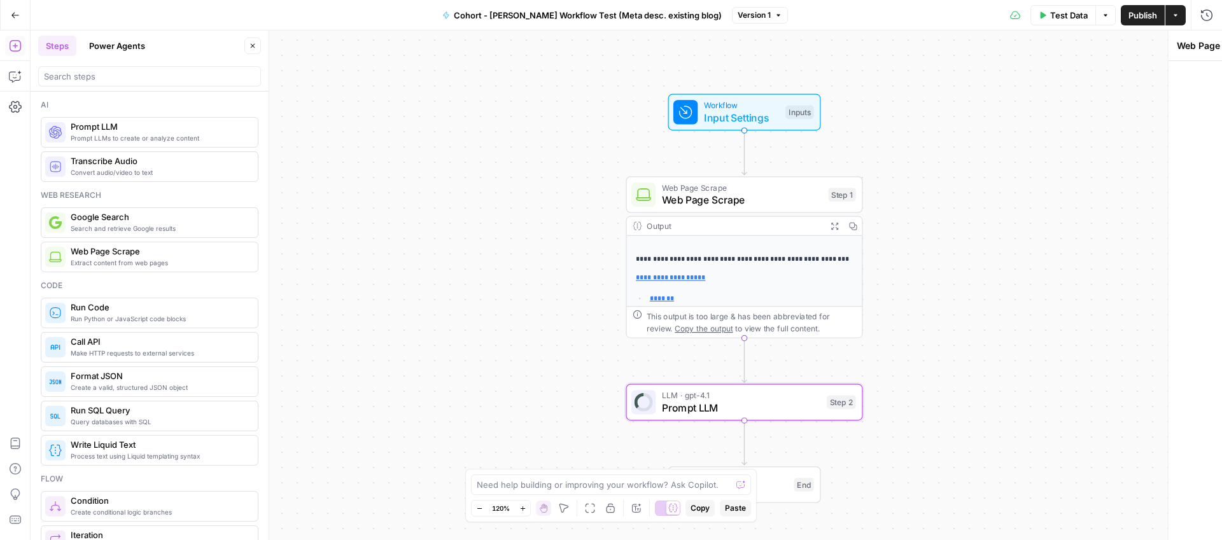
type textarea "Prompt LLM"
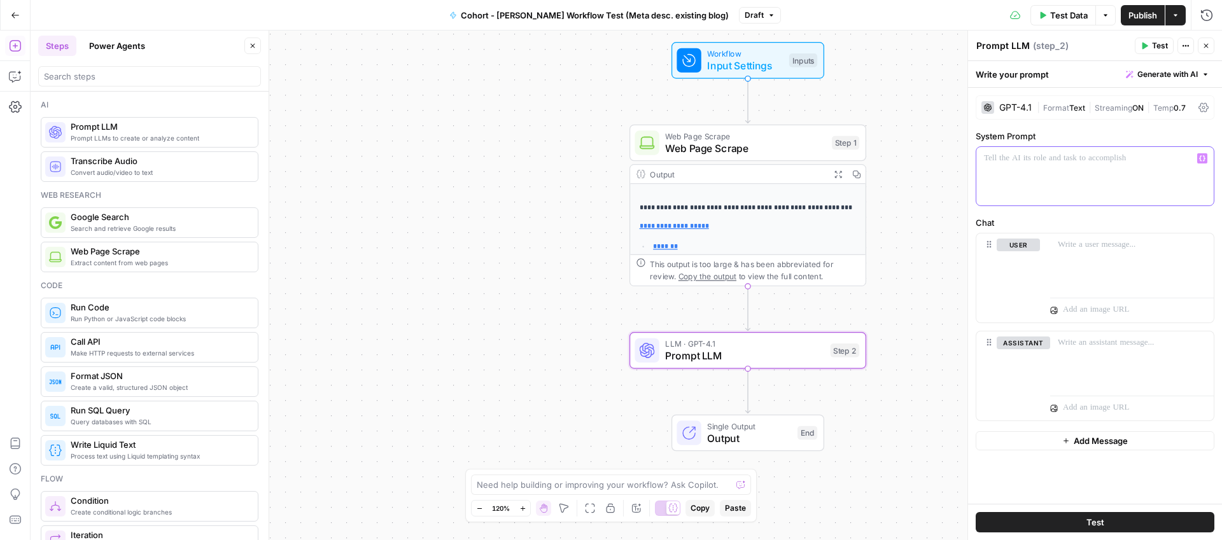
click at [1019, 171] on div at bounding box center [1094, 176] width 237 height 59
click at [1013, 109] on div "GPT-4.1" at bounding box center [1015, 107] width 32 height 9
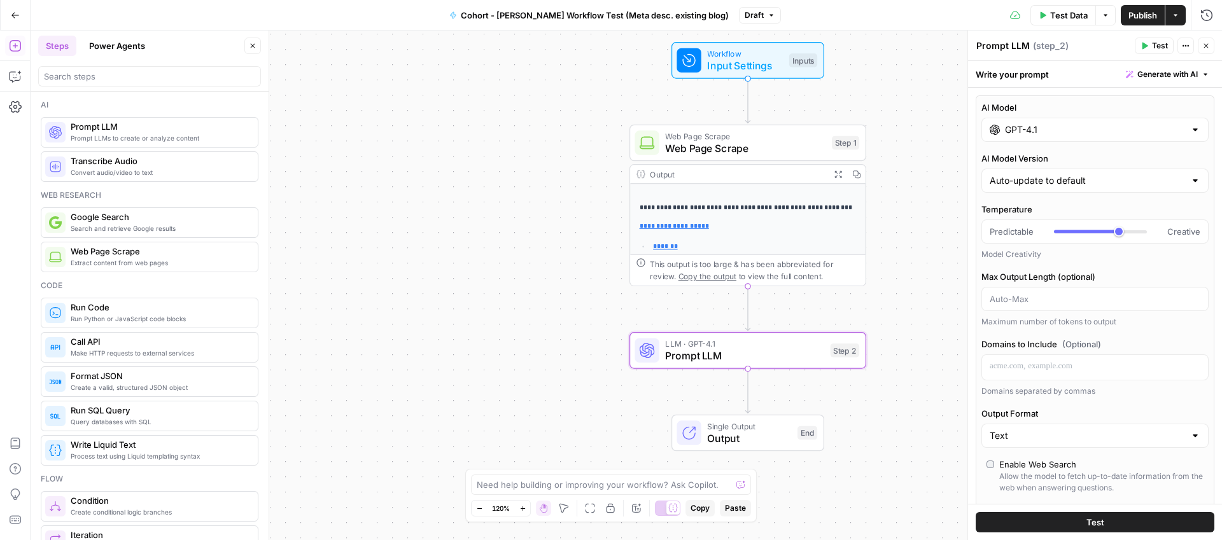
click at [1062, 127] on input "GPT-4.1" at bounding box center [1095, 129] width 180 height 13
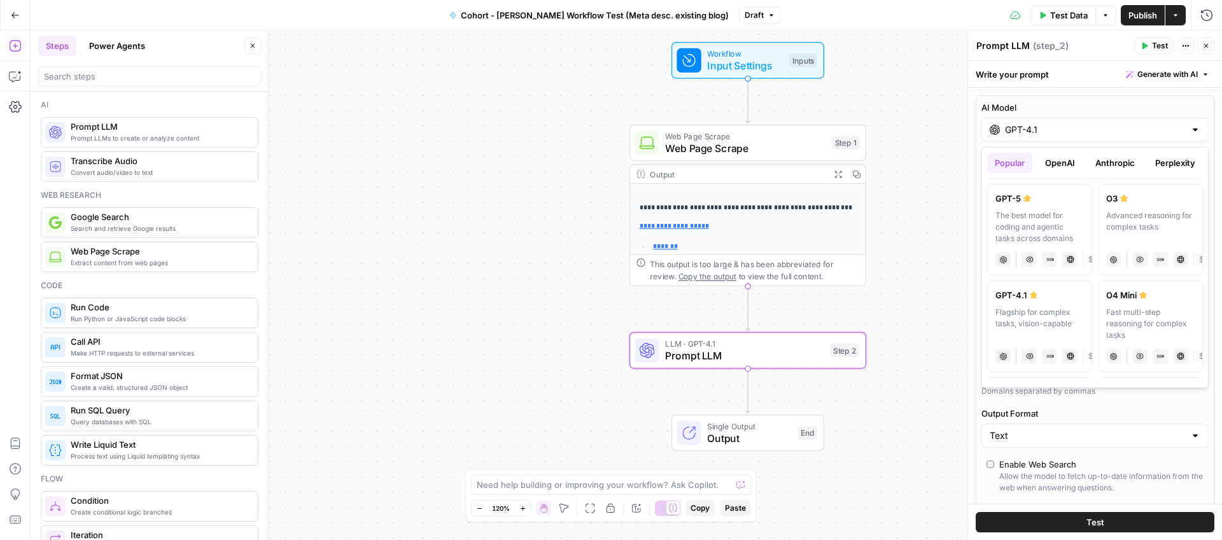
click at [1064, 104] on label "AI Model" at bounding box center [1094, 107] width 227 height 13
click at [1064, 123] on input "GPT-4.1" at bounding box center [1095, 129] width 180 height 13
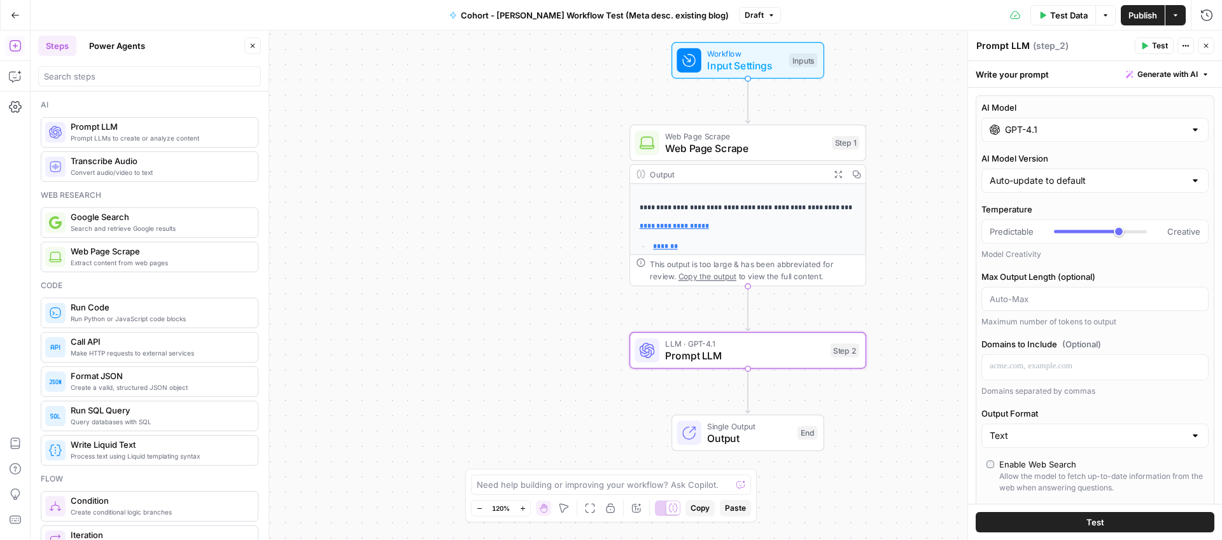
click at [1198, 98] on div "AI Model GPT-4.1 AI Model Version Auto-update to default Temperature Predictabl…" at bounding box center [1095, 379] width 239 height 568
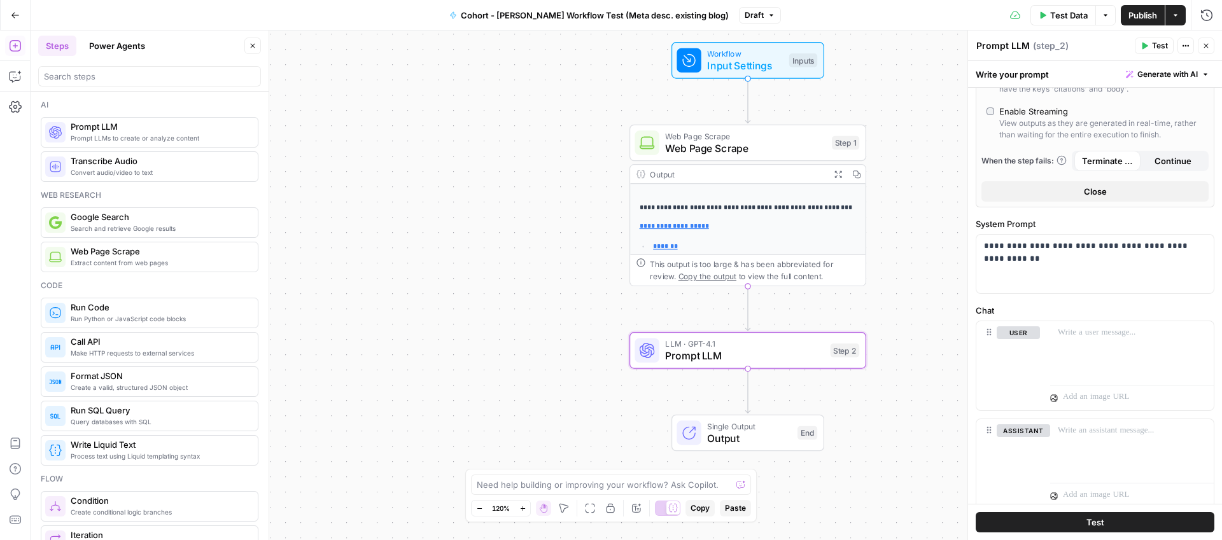
scroll to position [498, 0]
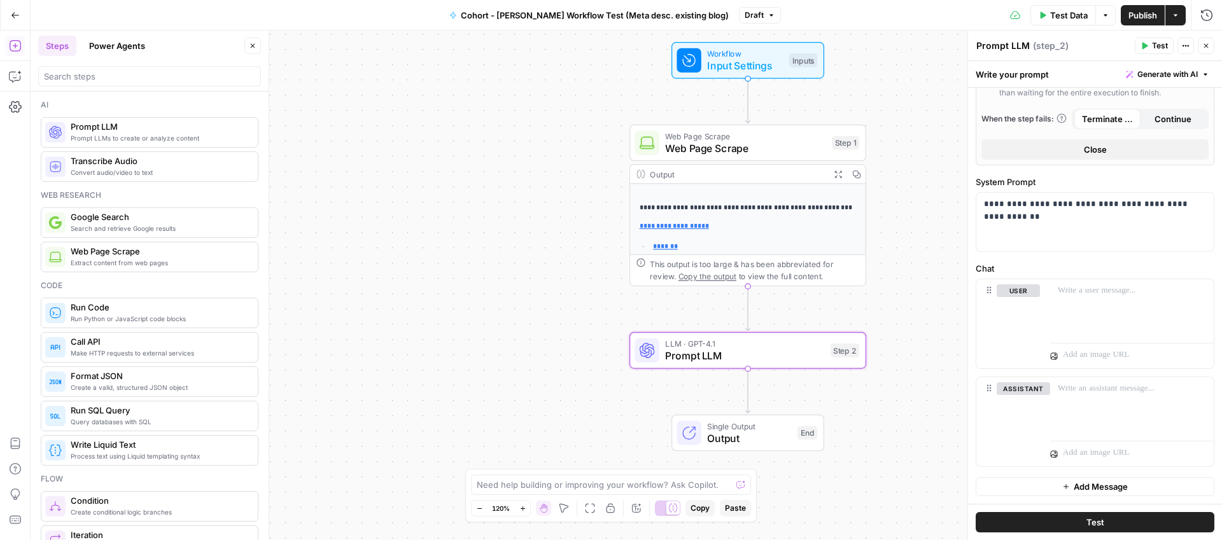
click at [1100, 523] on span "Test" at bounding box center [1095, 522] width 18 height 13
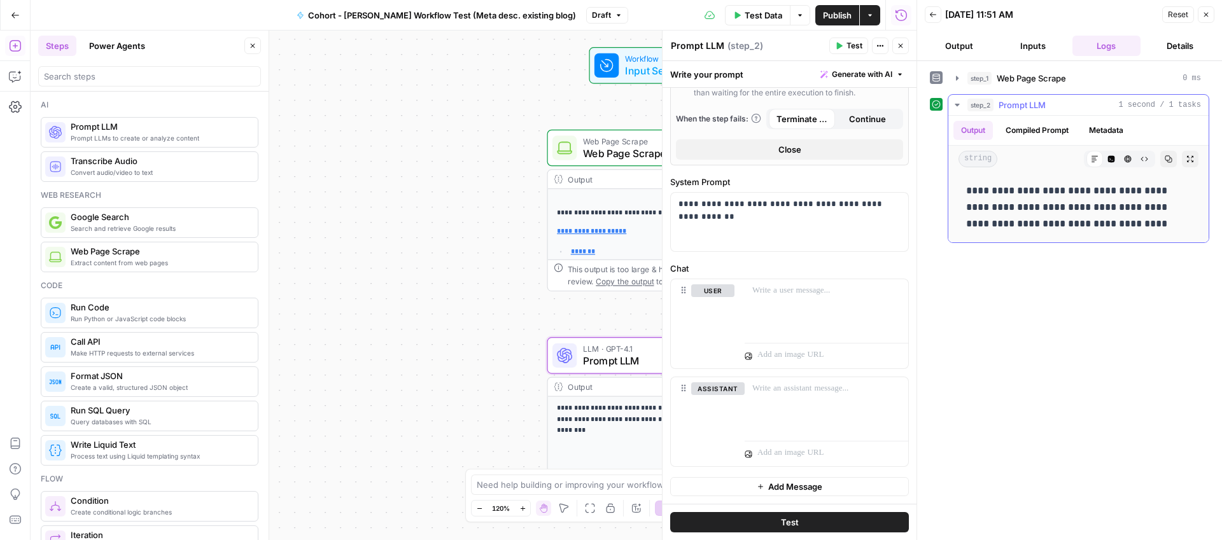
click at [1049, 199] on p "**********" at bounding box center [1078, 208] width 225 height 50
click at [985, 42] on button "Output" at bounding box center [959, 46] width 69 height 20
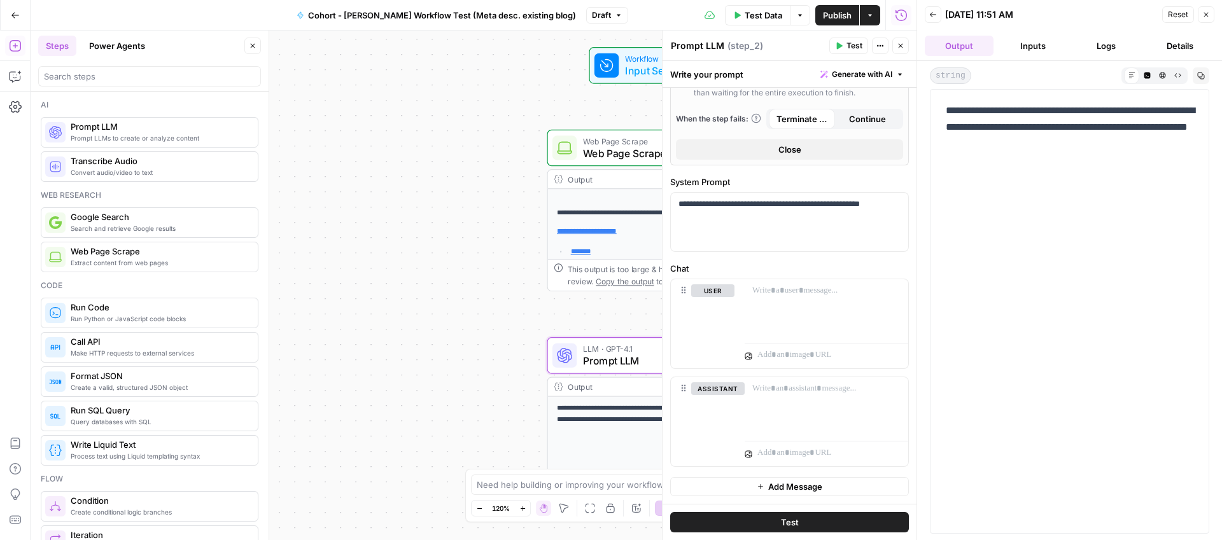
click at [1036, 41] on button "Inputs" at bounding box center [1033, 46] width 69 height 20
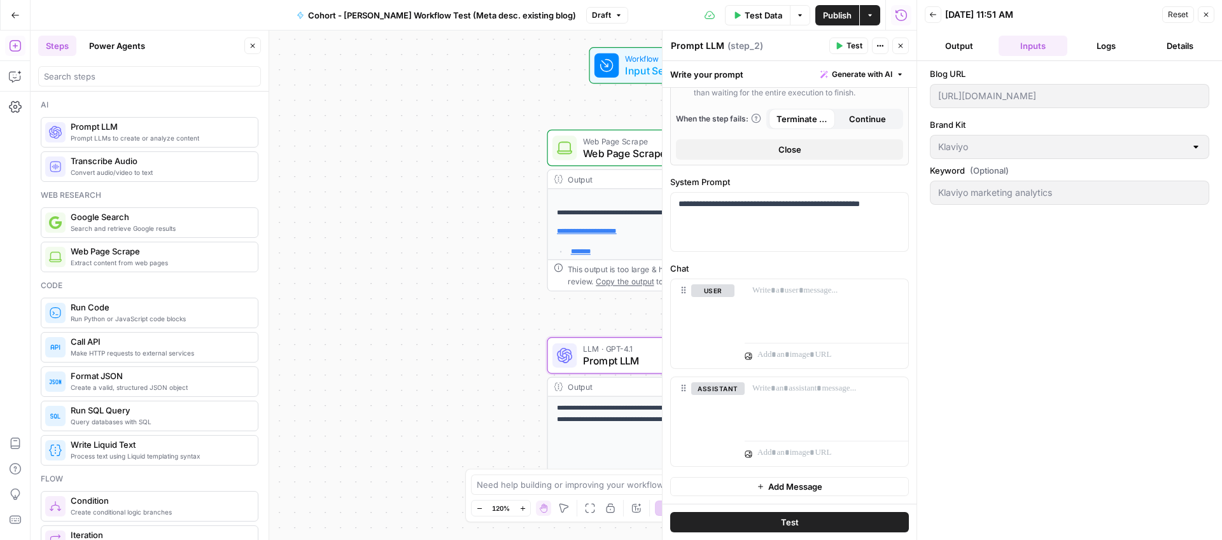
click at [951, 46] on button "Output" at bounding box center [959, 46] width 69 height 20
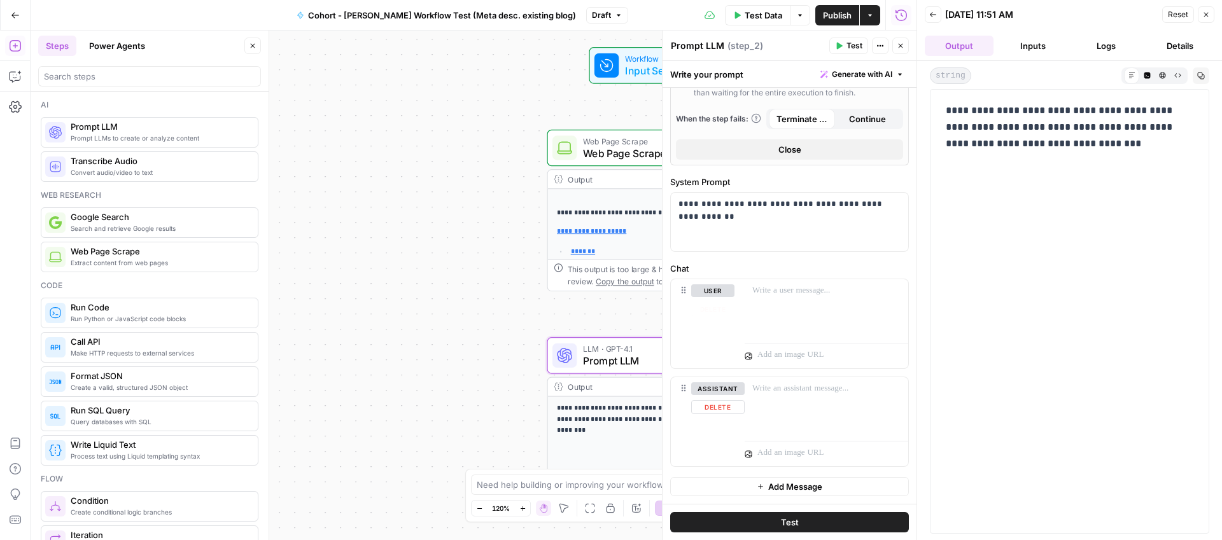
click at [621, 347] on span "LLM · GPT-4.1" at bounding box center [662, 349] width 159 height 12
click at [899, 45] on icon "button" at bounding box center [901, 46] width 4 height 4
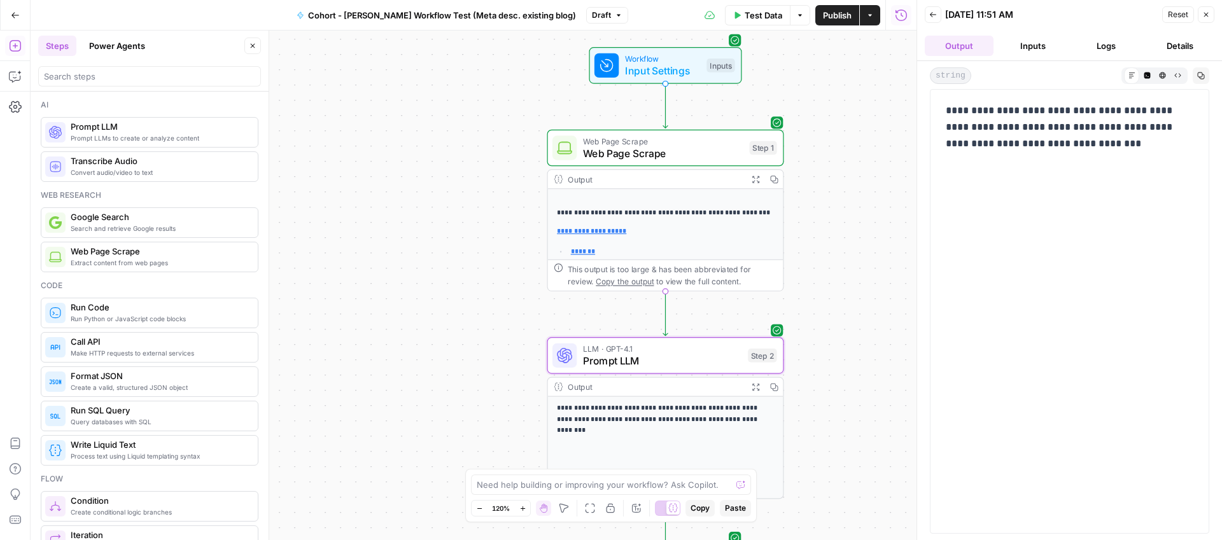
click at [1179, 17] on span "Reset" at bounding box center [1178, 14] width 20 height 11
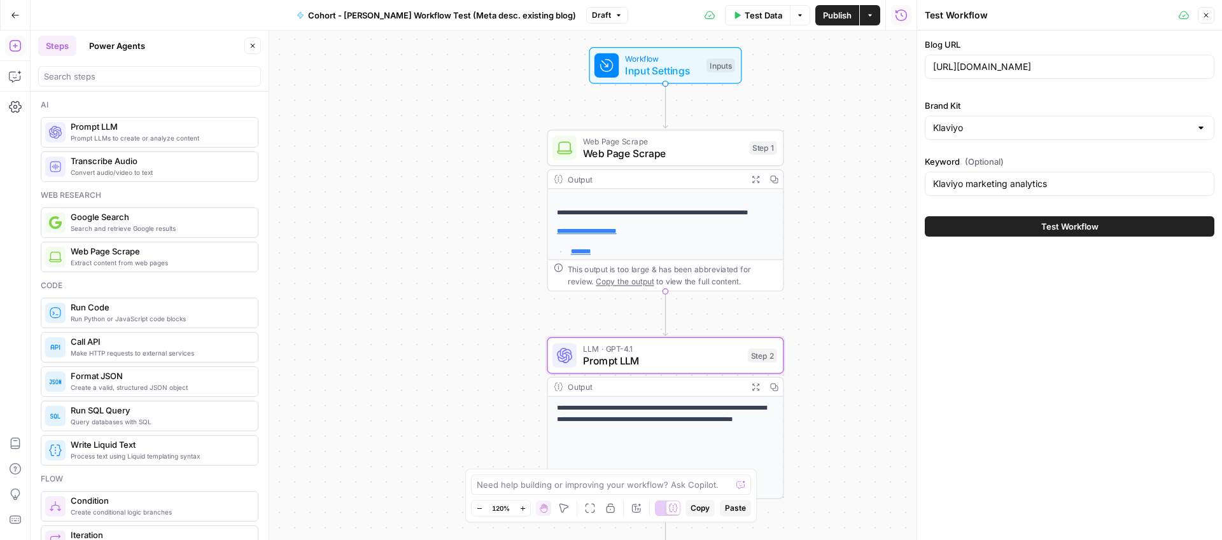
click at [678, 269] on div "This output is too large & has been abbreviated for review. Copy the output to …" at bounding box center [672, 275] width 209 height 24
click at [720, 358] on span "Prompt LLM" at bounding box center [662, 360] width 159 height 15
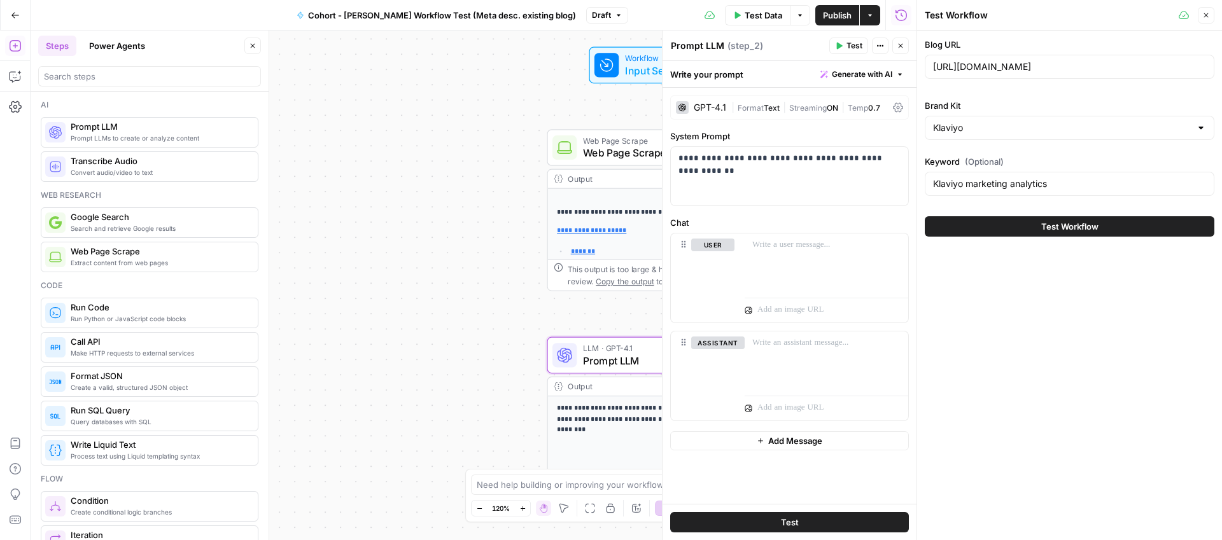
click at [741, 48] on span "( step_2 )" at bounding box center [745, 45] width 36 height 13
click at [878, 45] on icon "button" at bounding box center [880, 46] width 8 height 8
click at [592, 153] on span "Web Page Scrape" at bounding box center [663, 152] width 160 height 15
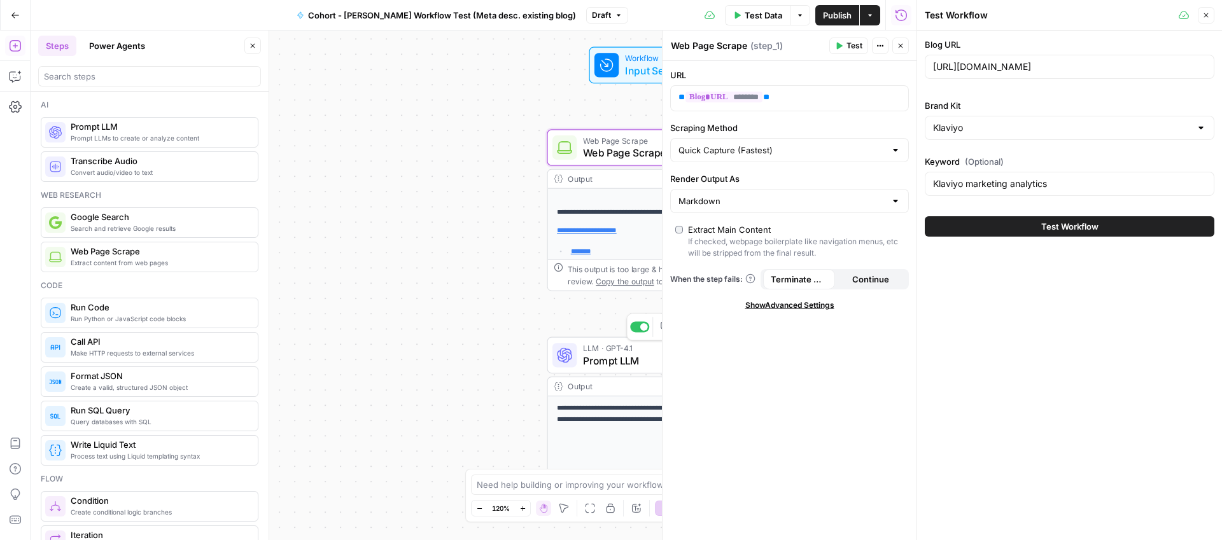
click at [583, 361] on span "Prompt LLM" at bounding box center [662, 360] width 159 height 15
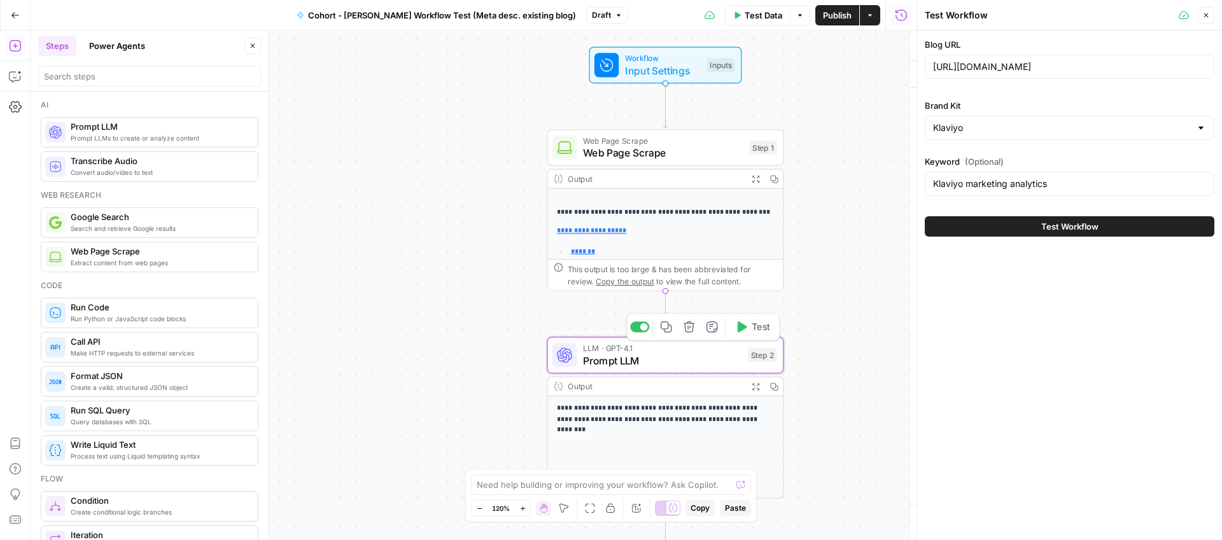
type textarea "Prompt LLM"
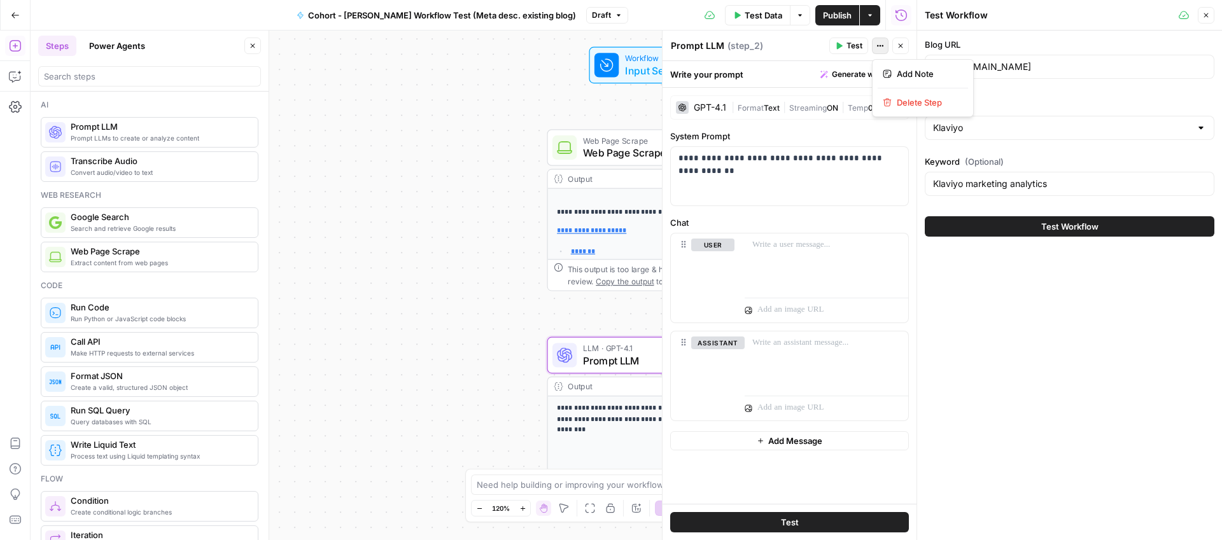
click at [875, 47] on button "Actions" at bounding box center [880, 46] width 17 height 17
click at [1211, 16] on button "Close" at bounding box center [1206, 15] width 17 height 17
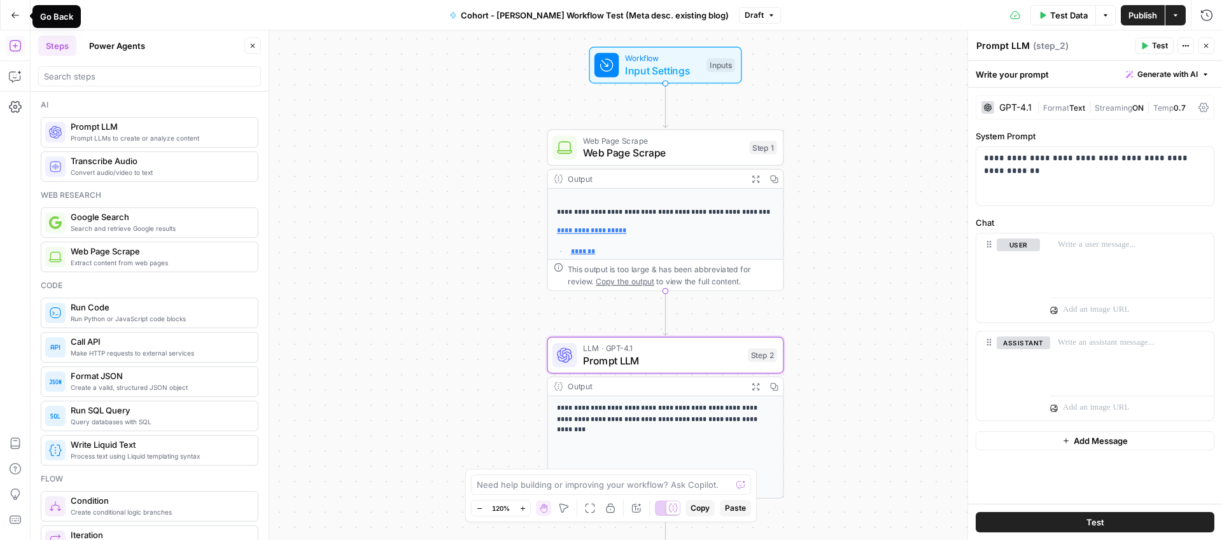
click at [10, 16] on button "Go Back" at bounding box center [15, 15] width 23 height 23
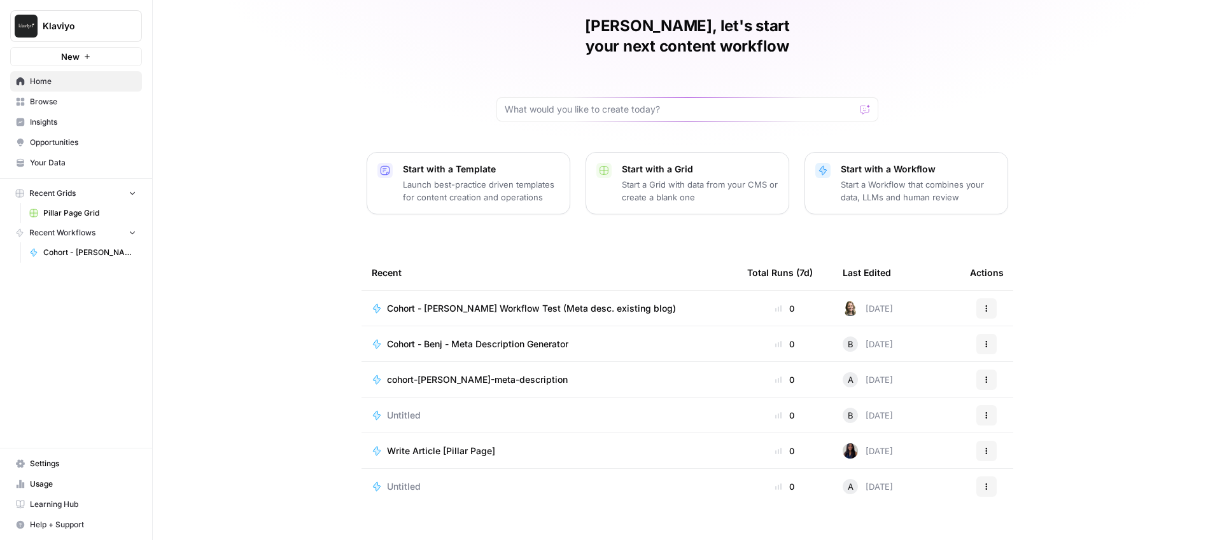
scroll to position [43, 0]
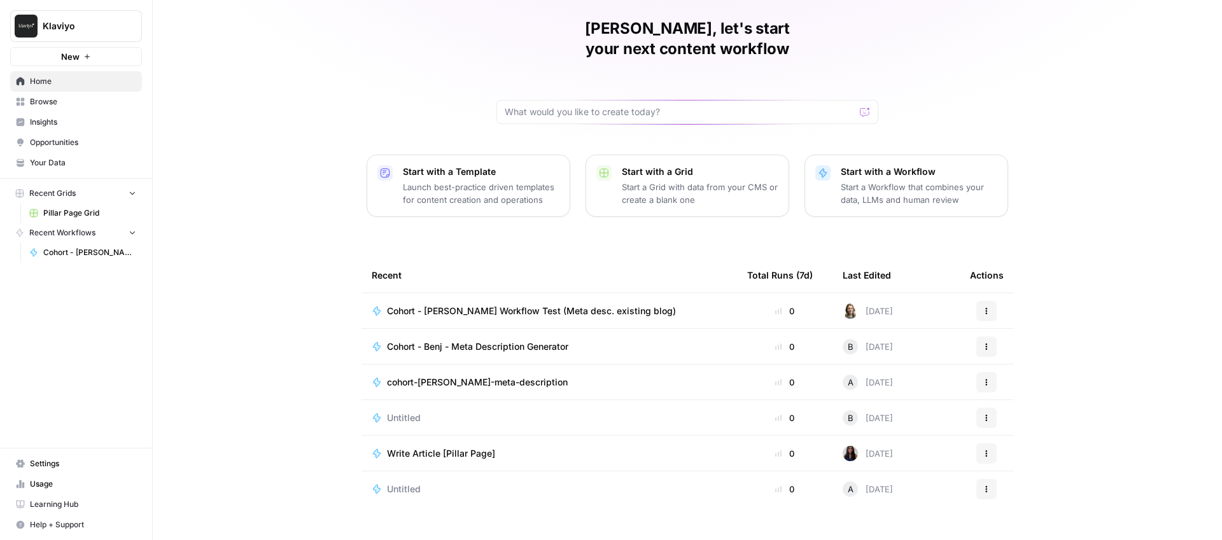
click at [38, 504] on span "Learning Hub" at bounding box center [83, 504] width 106 height 11
click at [61, 213] on span "Pillar Page Grid" at bounding box center [89, 212] width 93 height 11
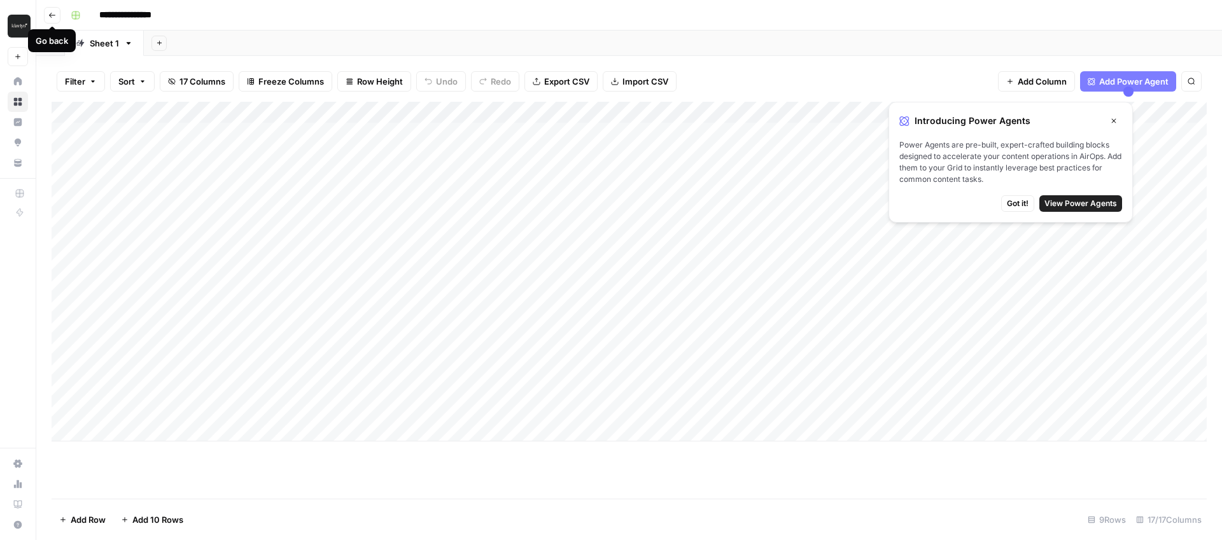
click at [53, 8] on button "Go back" at bounding box center [52, 15] width 17 height 17
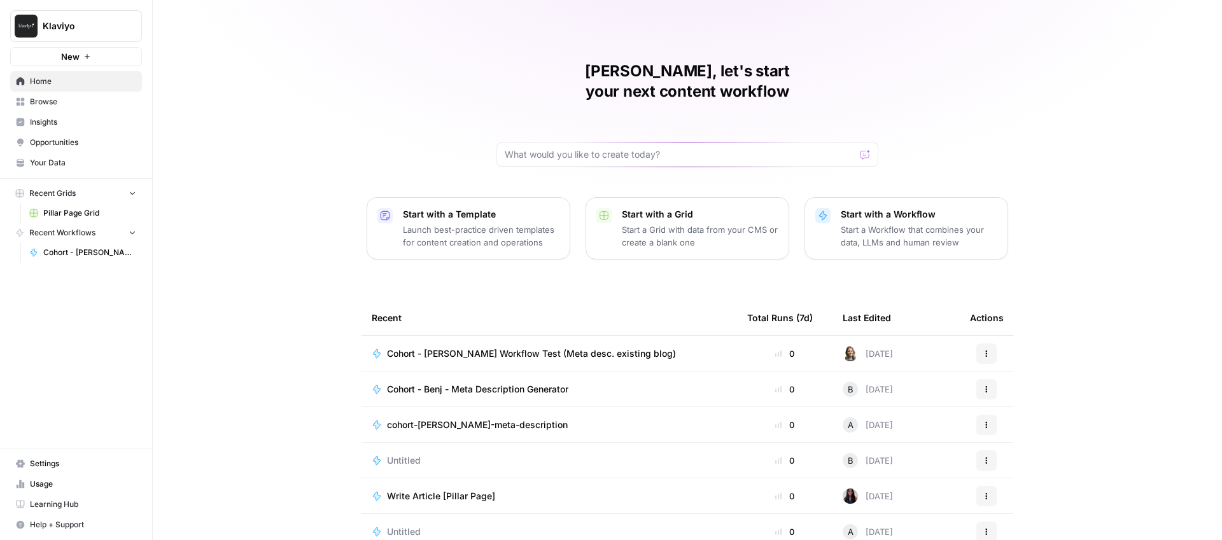
click at [54, 101] on span "Browse" at bounding box center [83, 101] width 106 height 11
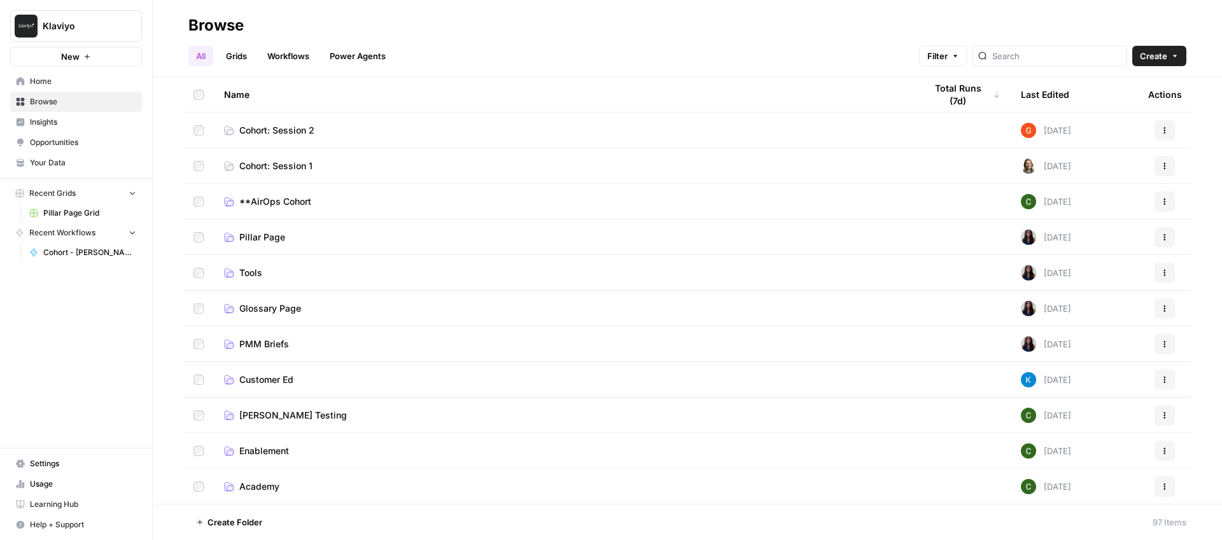
click at [283, 50] on link "Workflows" at bounding box center [288, 56] width 57 height 20
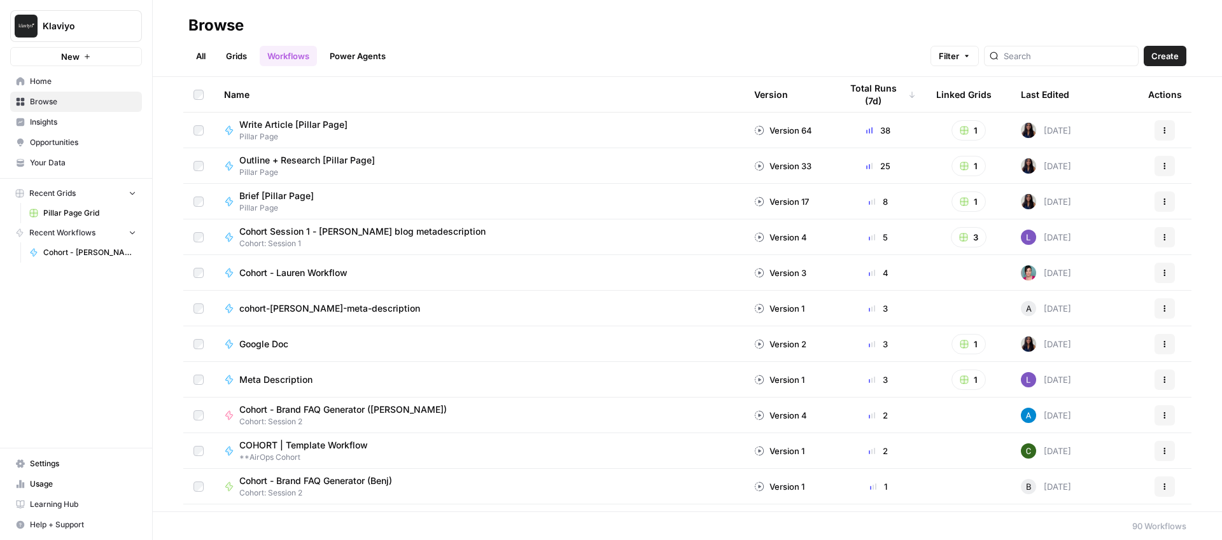
click at [304, 229] on span "Cohort Session 1 - Jax Connelly blog metadescription" at bounding box center [362, 231] width 246 height 13
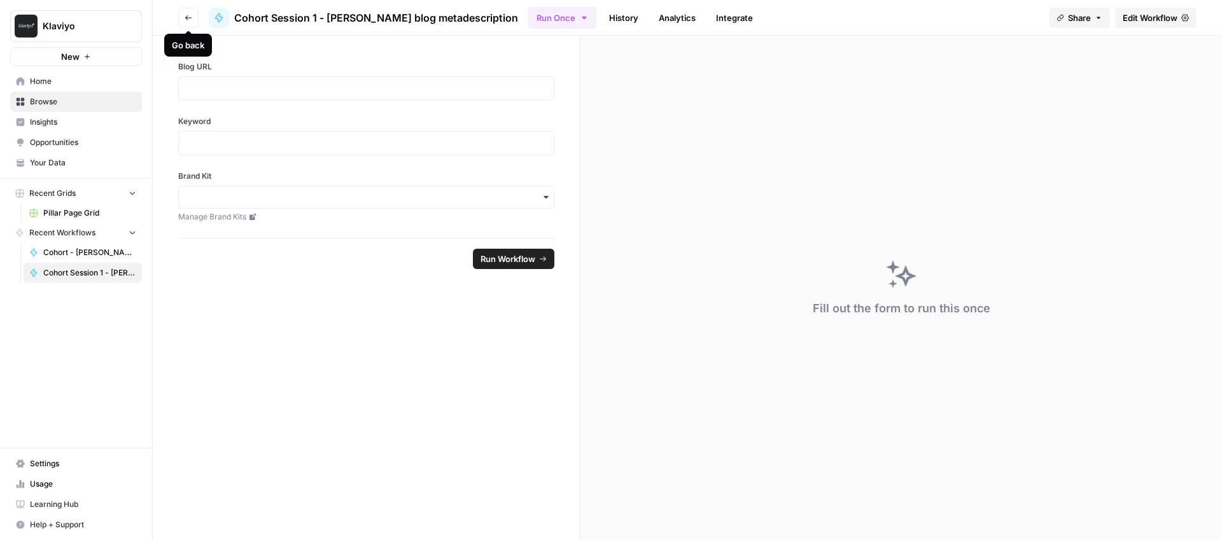
click at [185, 18] on icon "button" at bounding box center [189, 18] width 8 height 8
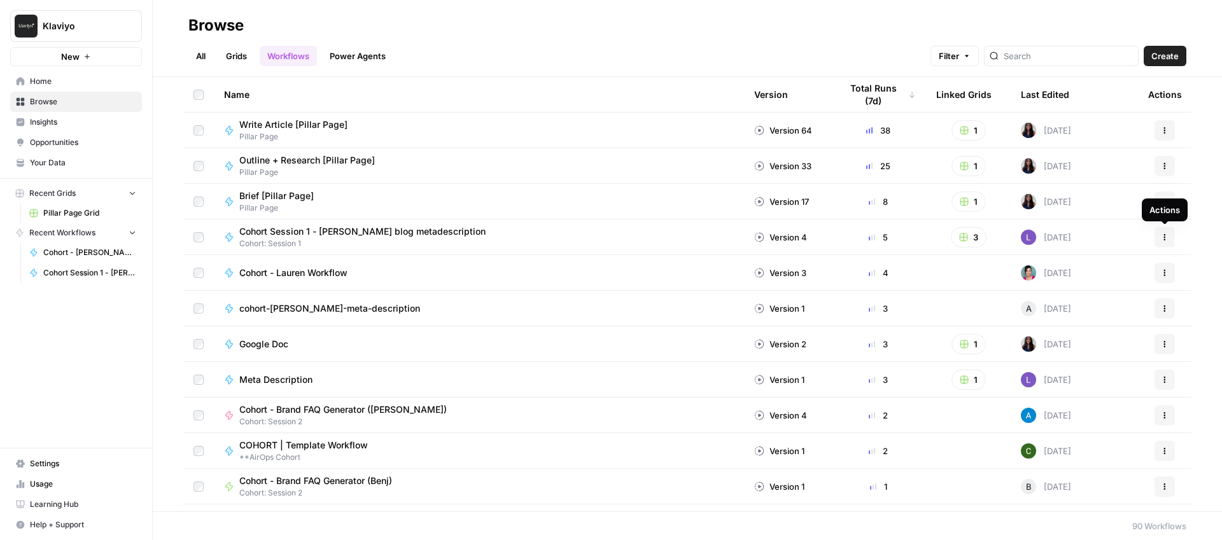
click at [1165, 236] on icon "button" at bounding box center [1165, 237] width 2 height 2
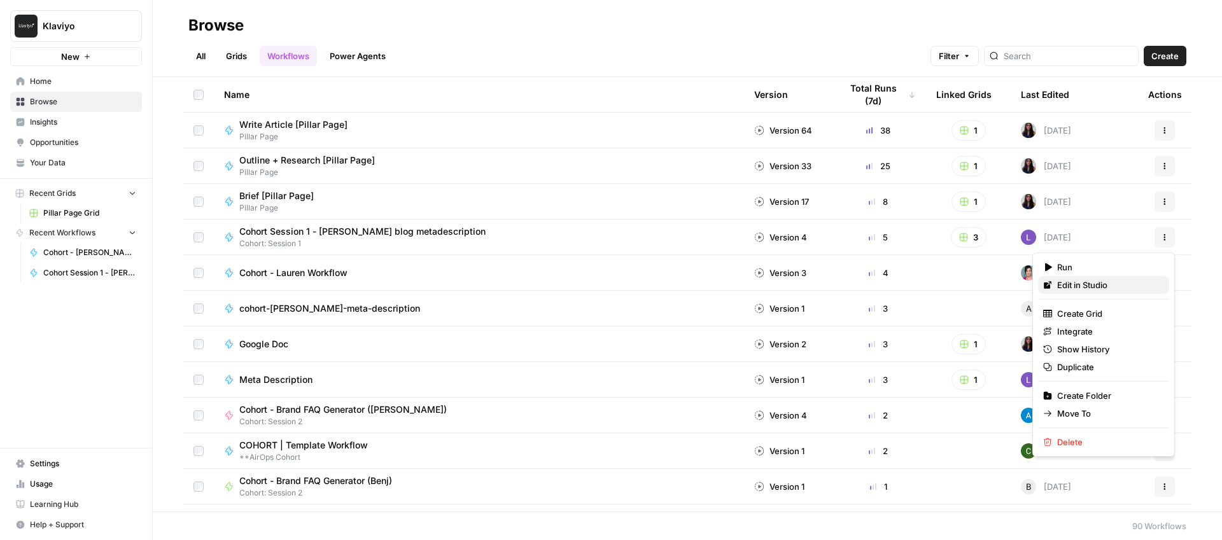
click at [1076, 284] on span "Edit in Studio" at bounding box center [1108, 285] width 102 height 13
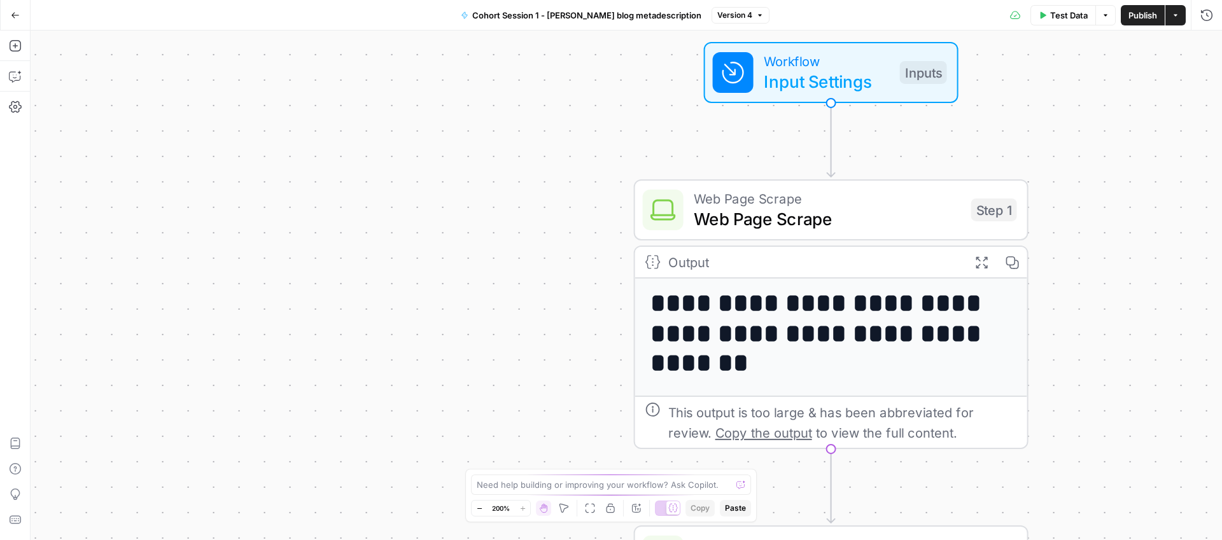
click at [771, 92] on span "Input Settings" at bounding box center [827, 81] width 126 height 25
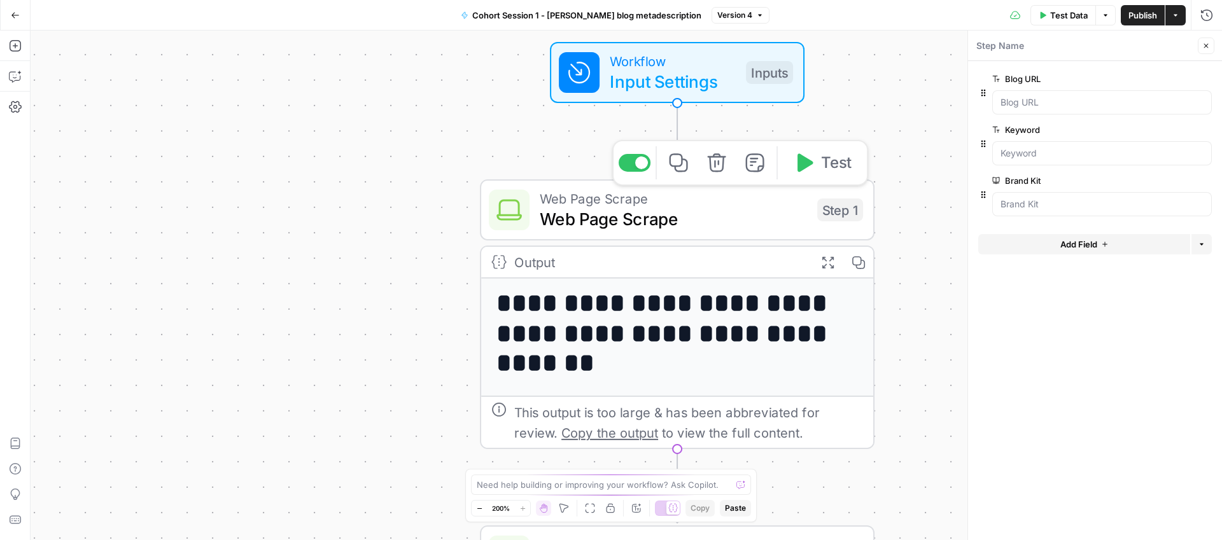
click at [541, 197] on span "Web Page Scrape" at bounding box center [673, 198] width 267 height 20
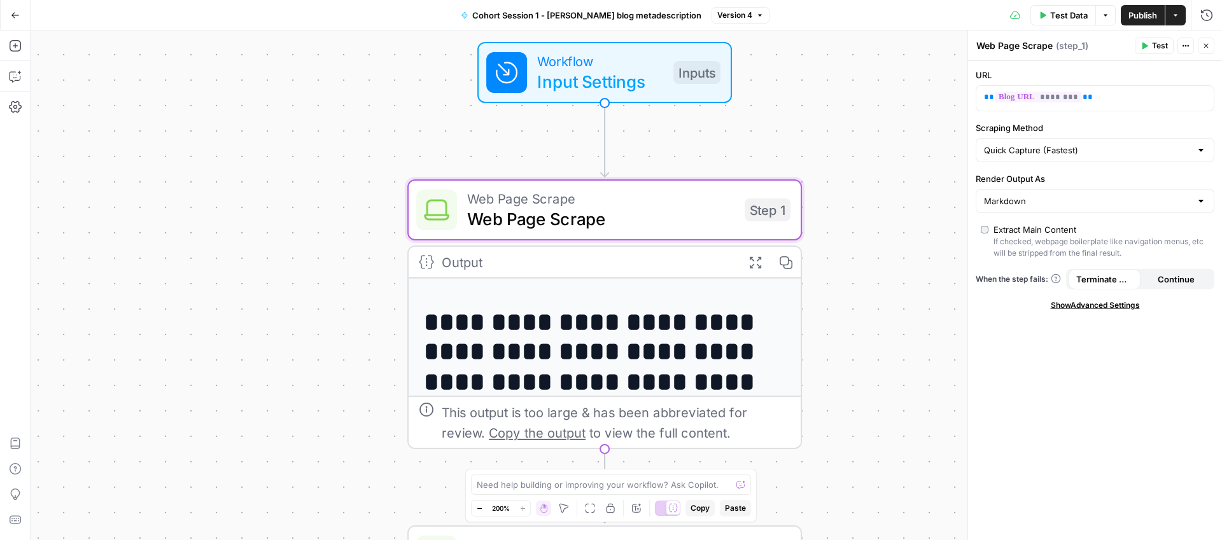
scroll to position [162, 0]
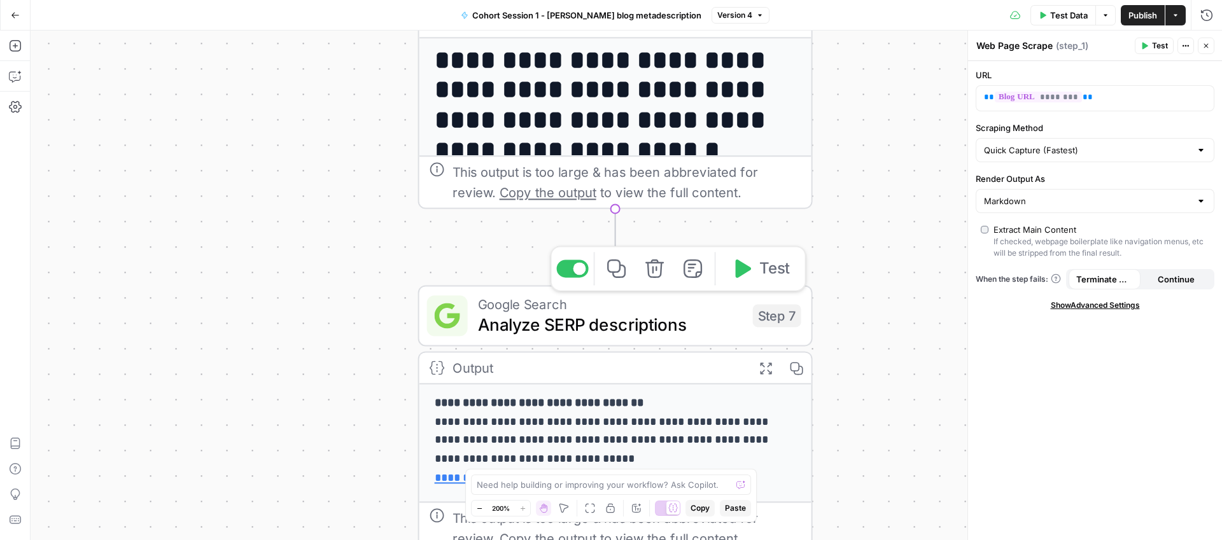
click at [637, 313] on span "Analyze SERP descriptions" at bounding box center [610, 324] width 265 height 25
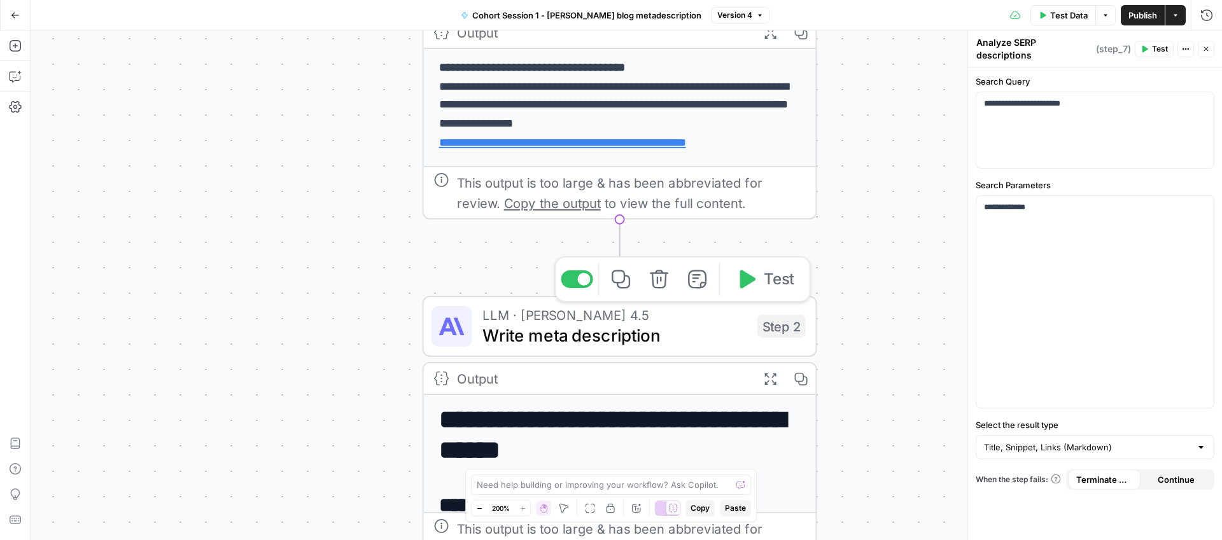
click at [563, 321] on span "LLM · Claude Sonnet 4.5" at bounding box center [614, 315] width 265 height 20
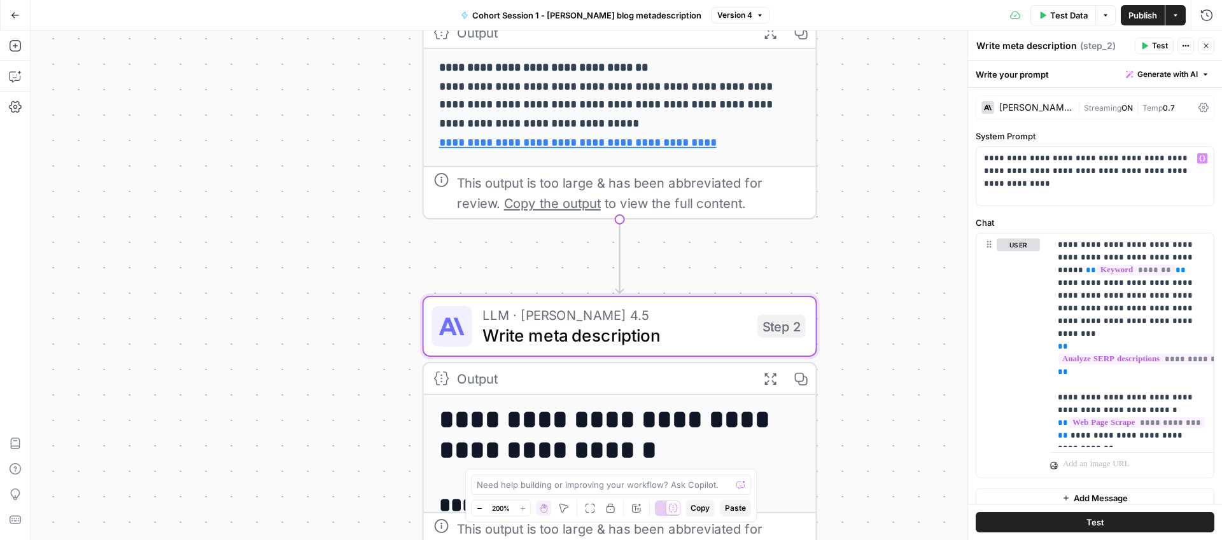
scroll to position [11, 0]
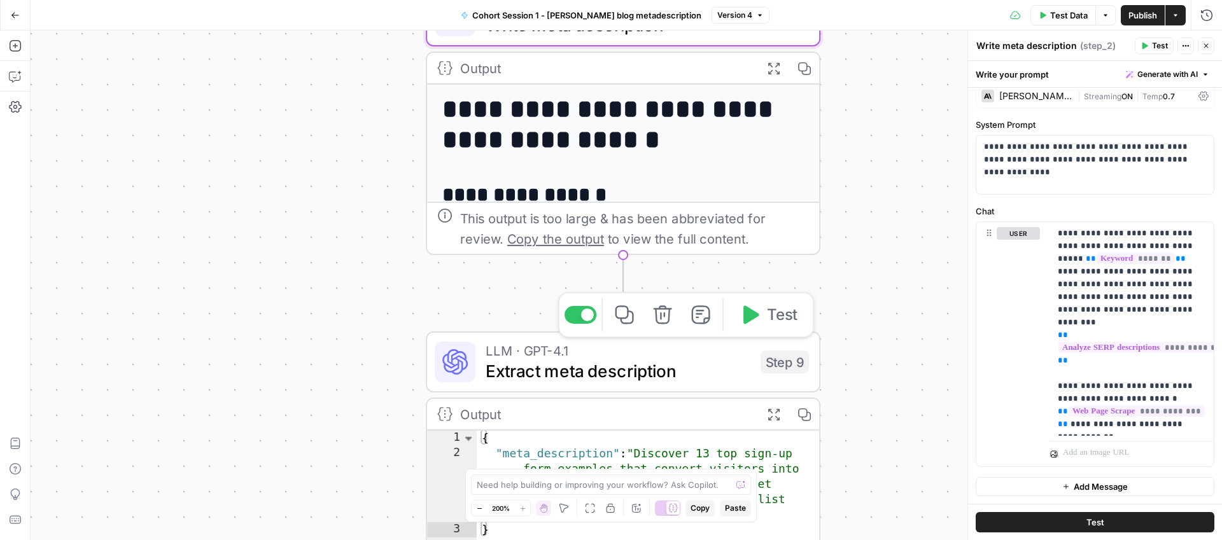
click at [495, 354] on span "LLM · GPT-4.1" at bounding box center [618, 350] width 265 height 20
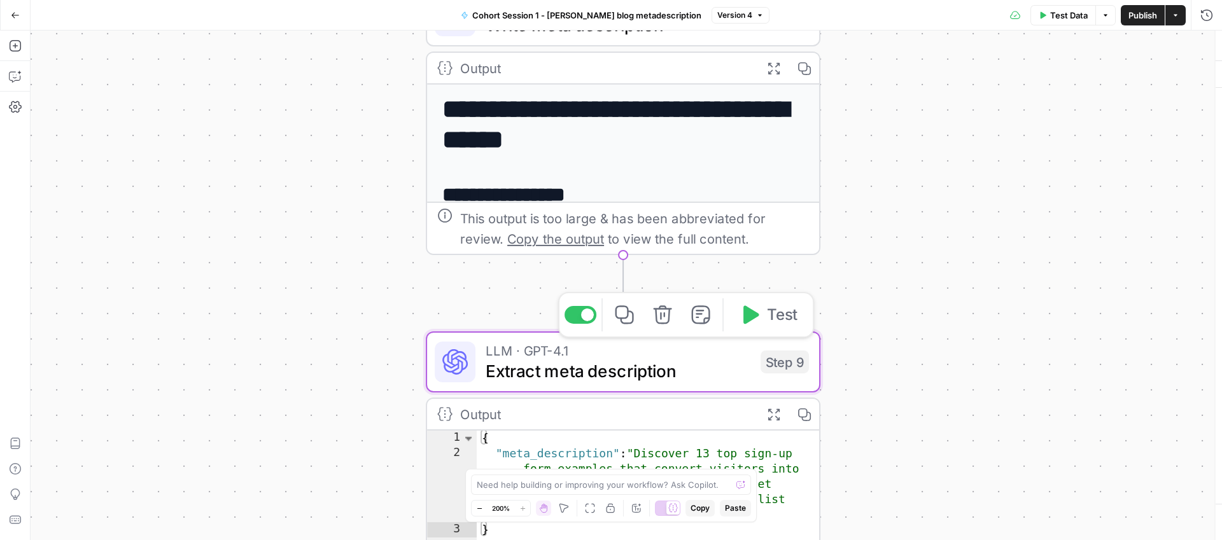
type textarea "Extract meta description"
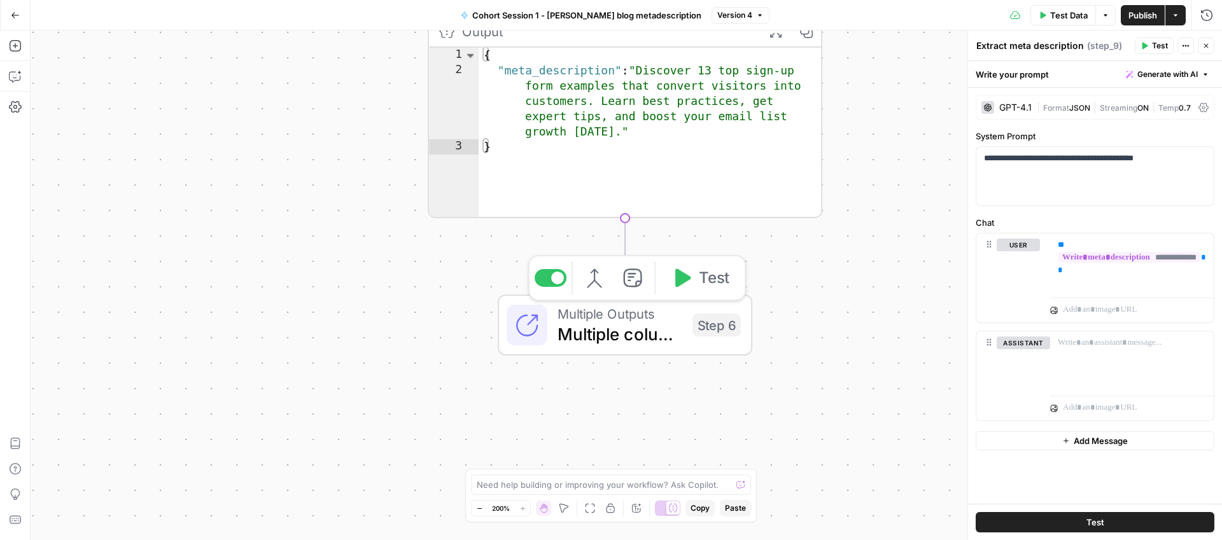
click at [620, 307] on span "Multiple Outputs" at bounding box center [619, 314] width 125 height 20
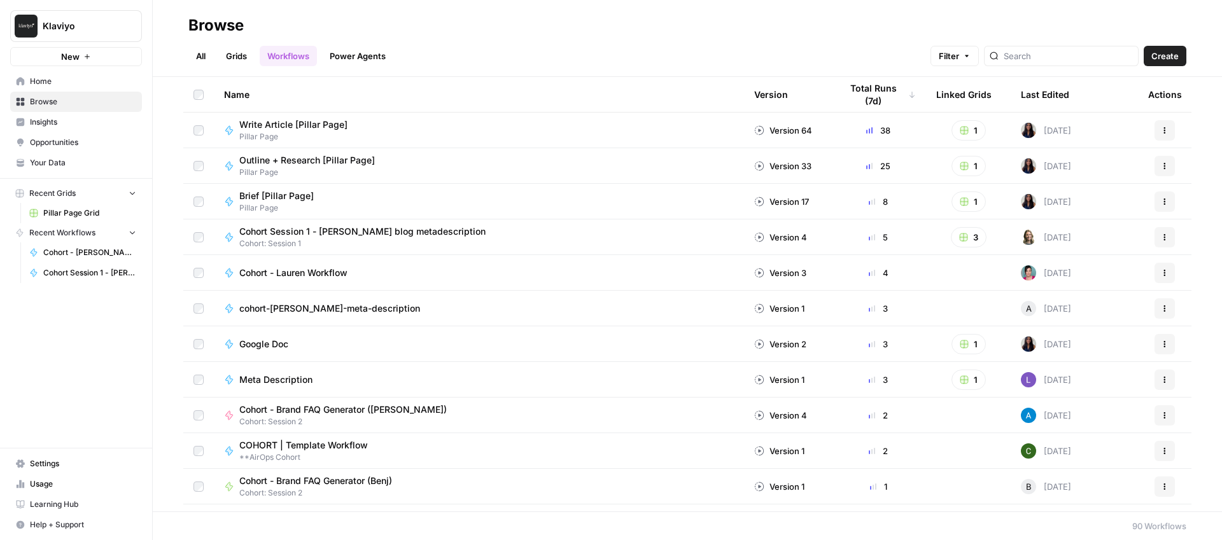
click at [1171, 272] on button "Actions" at bounding box center [1164, 273] width 20 height 20
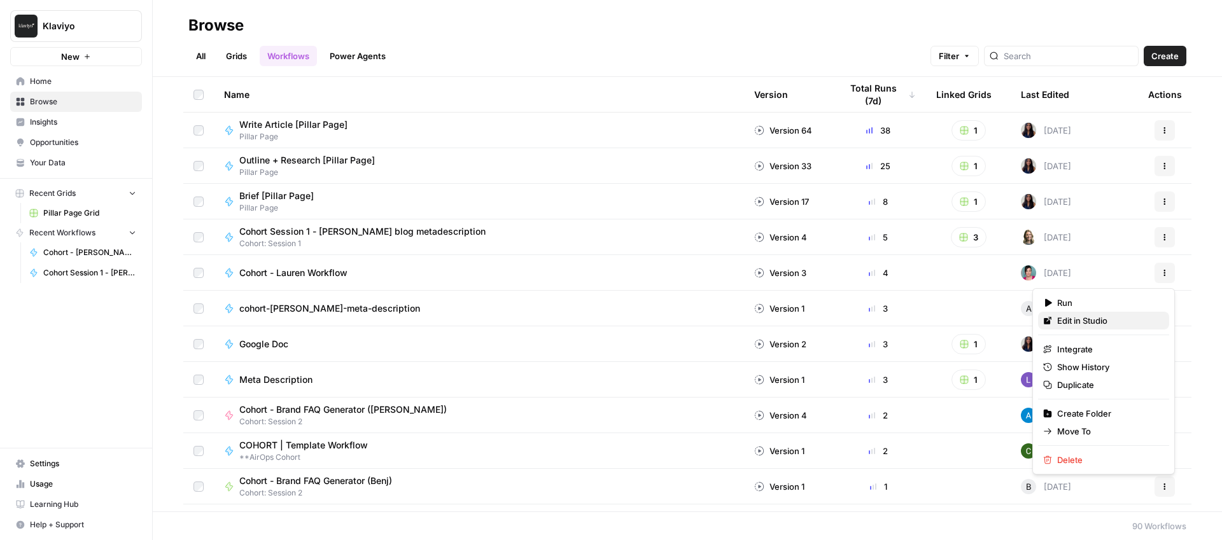
click at [1068, 317] on span "Edit in Studio" at bounding box center [1108, 320] width 102 height 13
